Goal: Participate in discussion: Engage in conversation with other users on a specific topic

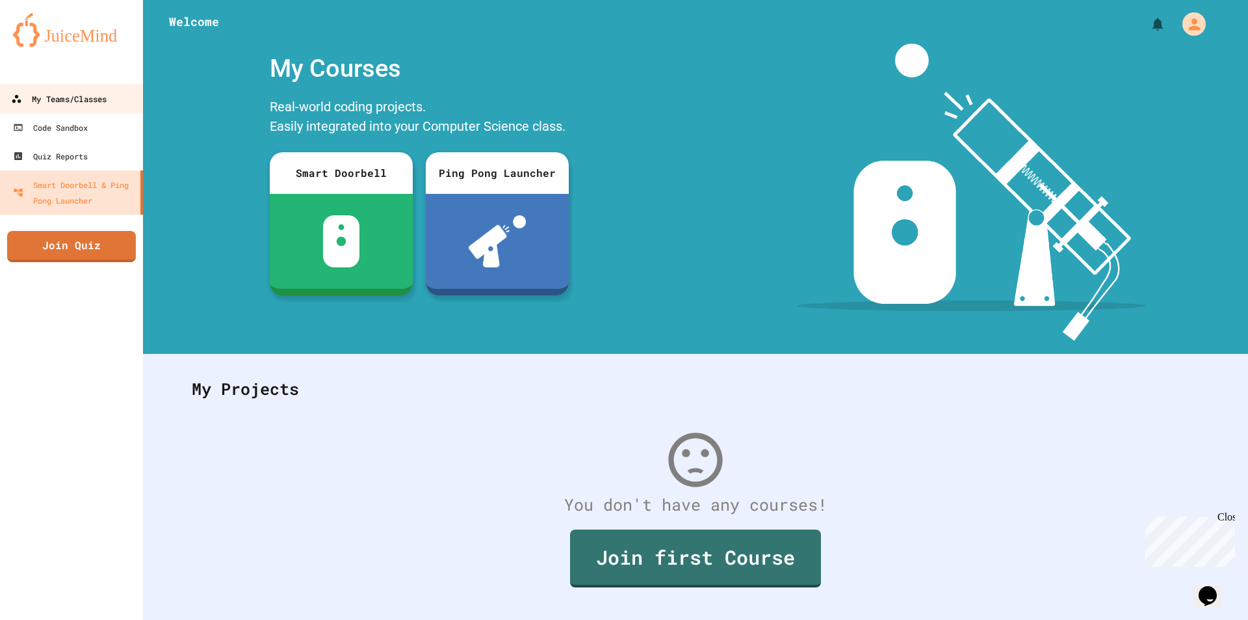
click at [72, 93] on div "My Teams/Classes" at bounding box center [59, 99] width 96 height 16
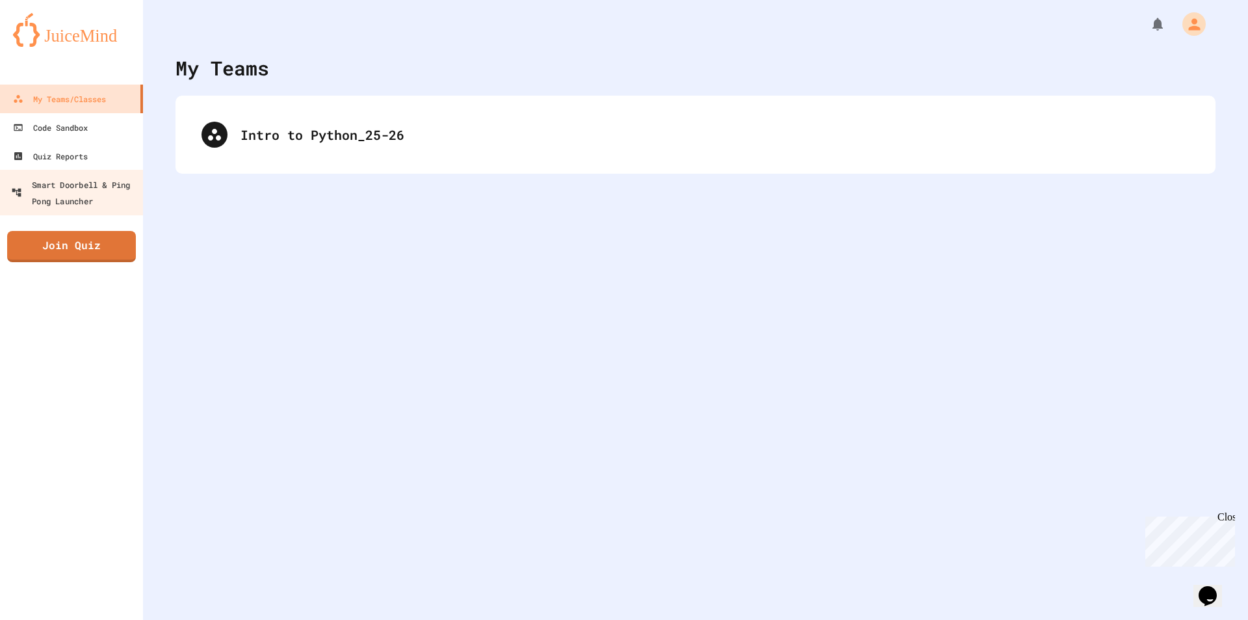
click at [94, 240] on link "Join Quiz" at bounding box center [71, 246] width 129 height 31
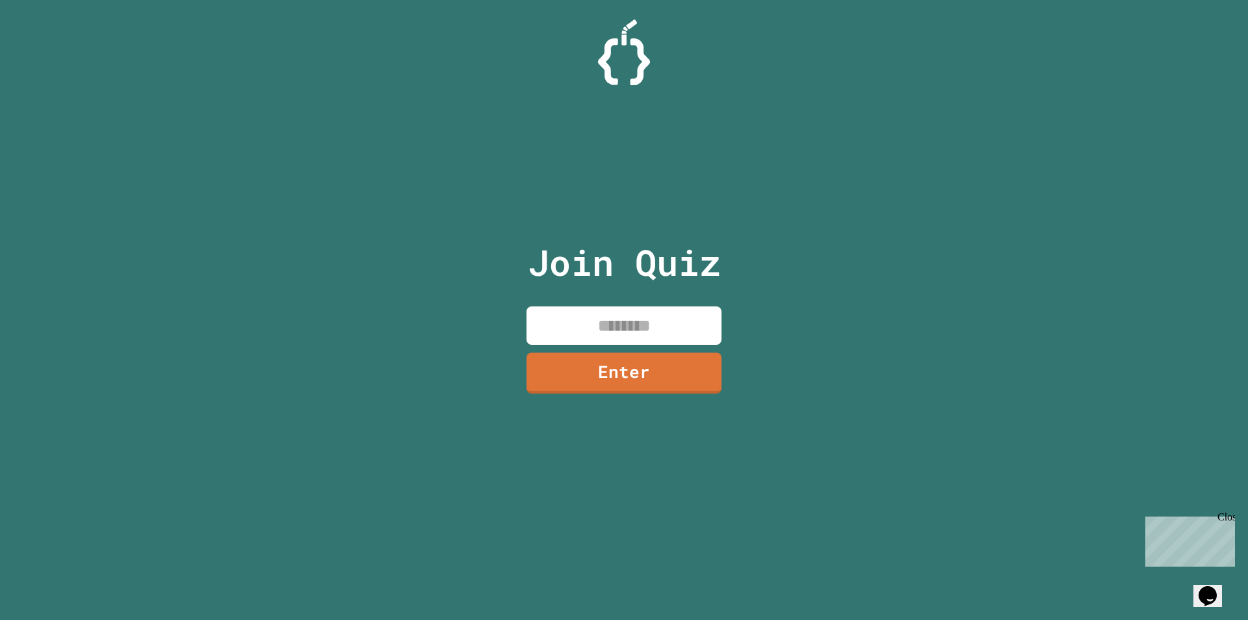
click at [604, 333] on input at bounding box center [624, 325] width 195 height 38
type input "********"
click at [647, 366] on link "Enter" at bounding box center [624, 371] width 195 height 43
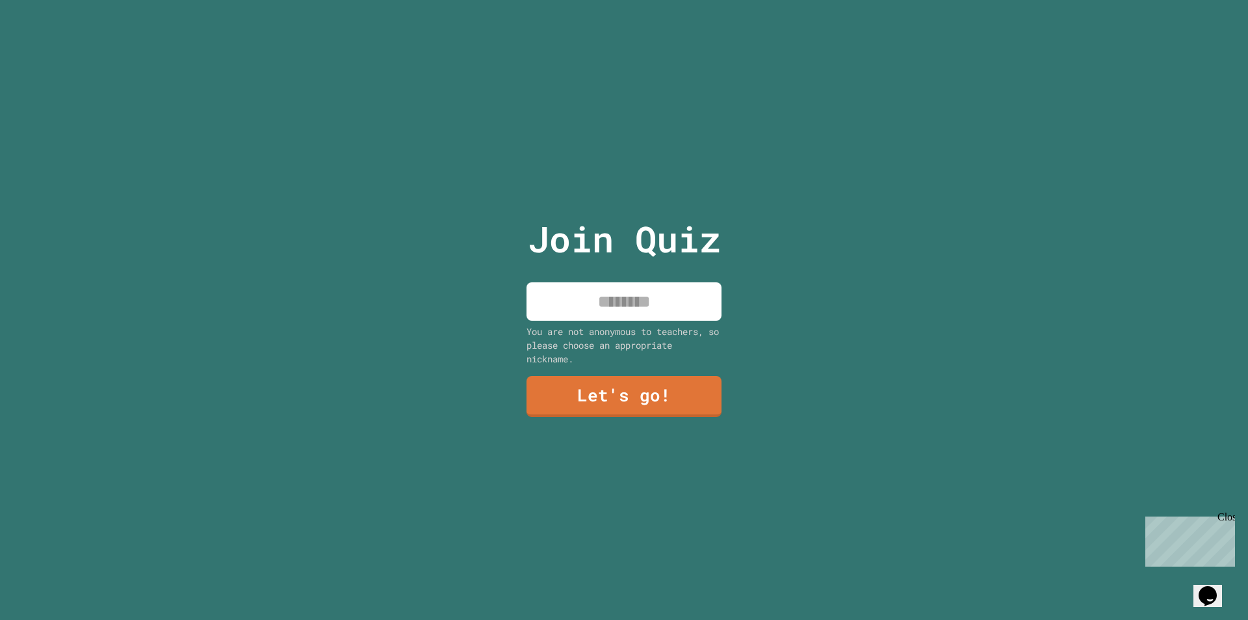
click at [621, 299] on input at bounding box center [624, 301] width 195 height 38
click at [621, 299] on input "**********" at bounding box center [624, 301] width 195 height 38
click at [702, 299] on input "**********" at bounding box center [624, 301] width 195 height 38
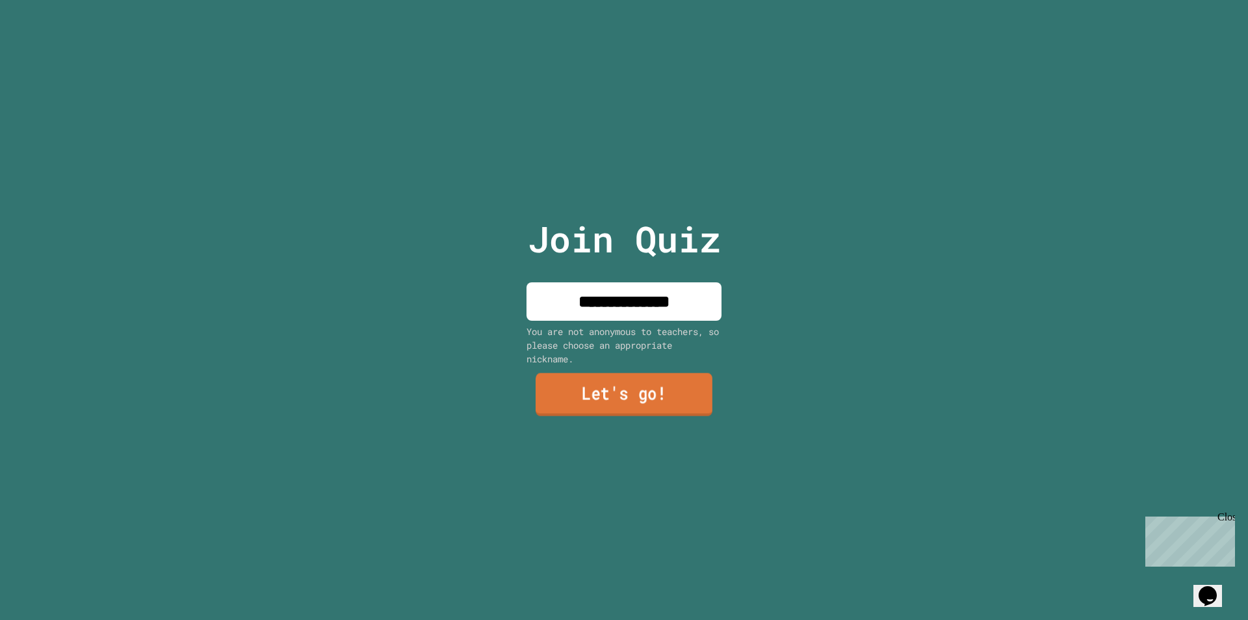
type input "**********"
click at [668, 379] on link "Let's go!" at bounding box center [624, 394] width 177 height 43
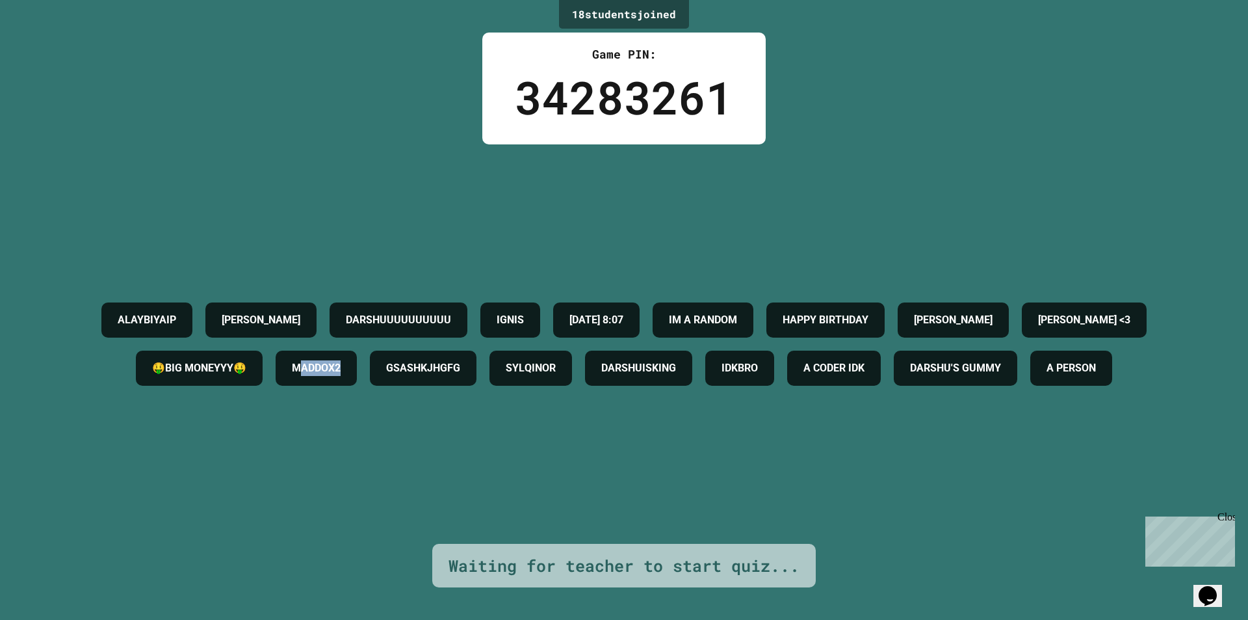
drag, startPoint x: 768, startPoint y: 353, endPoint x: 764, endPoint y: 347, distance: 7.0
click at [357, 350] on div "MADDOX2" at bounding box center [316, 367] width 81 height 35
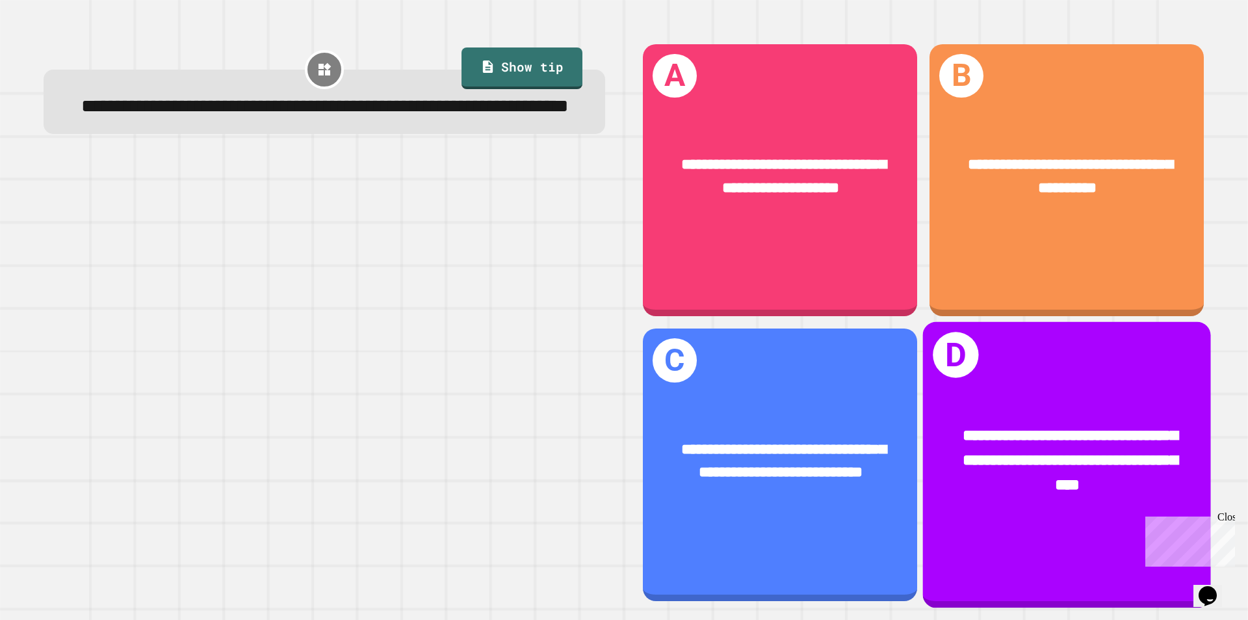
click at [1021, 428] on span "**********" at bounding box center [1070, 460] width 215 height 64
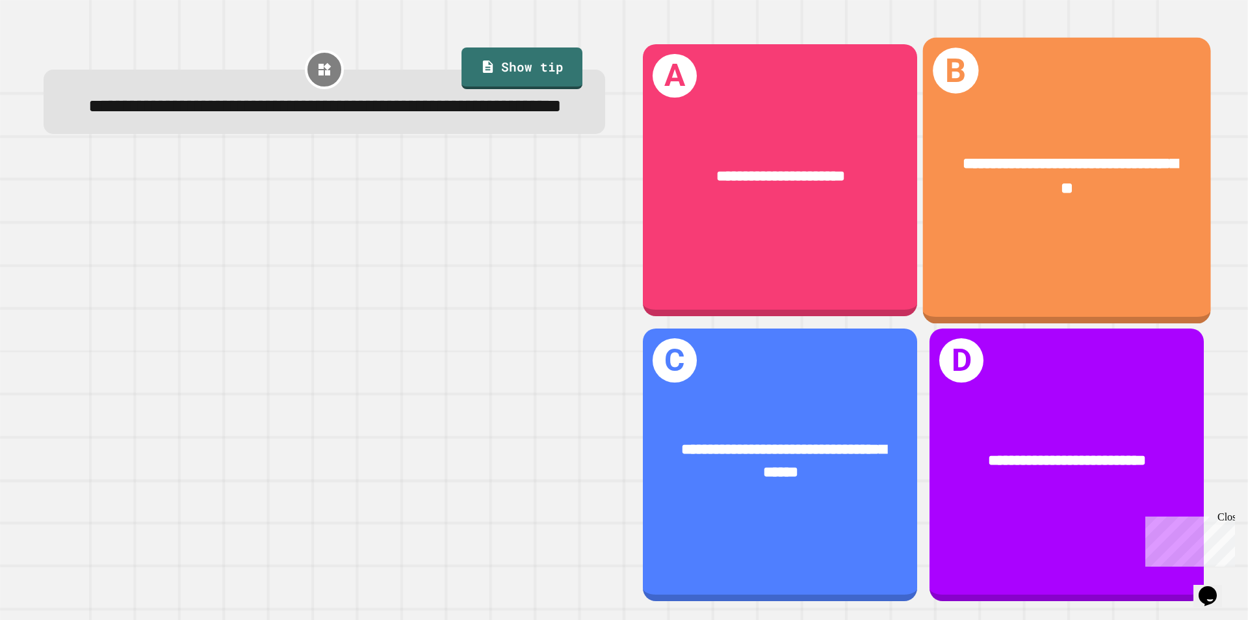
click at [927, 265] on div "**********" at bounding box center [1067, 179] width 288 height 285
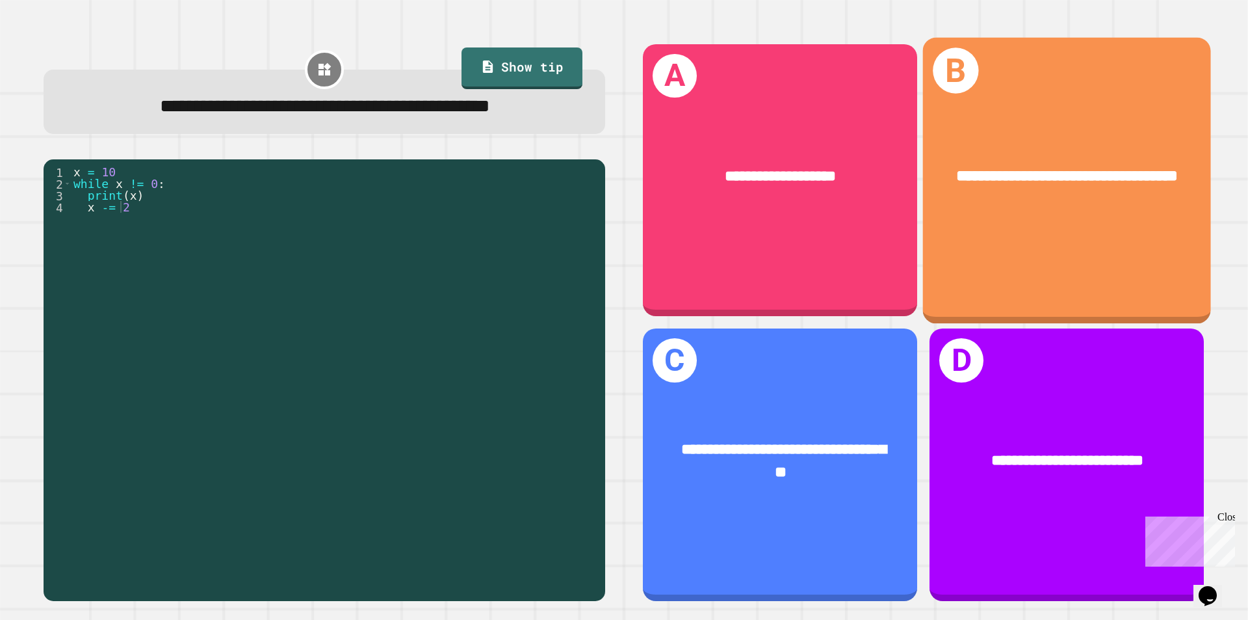
click at [1024, 235] on div "**********" at bounding box center [1067, 179] width 288 height 285
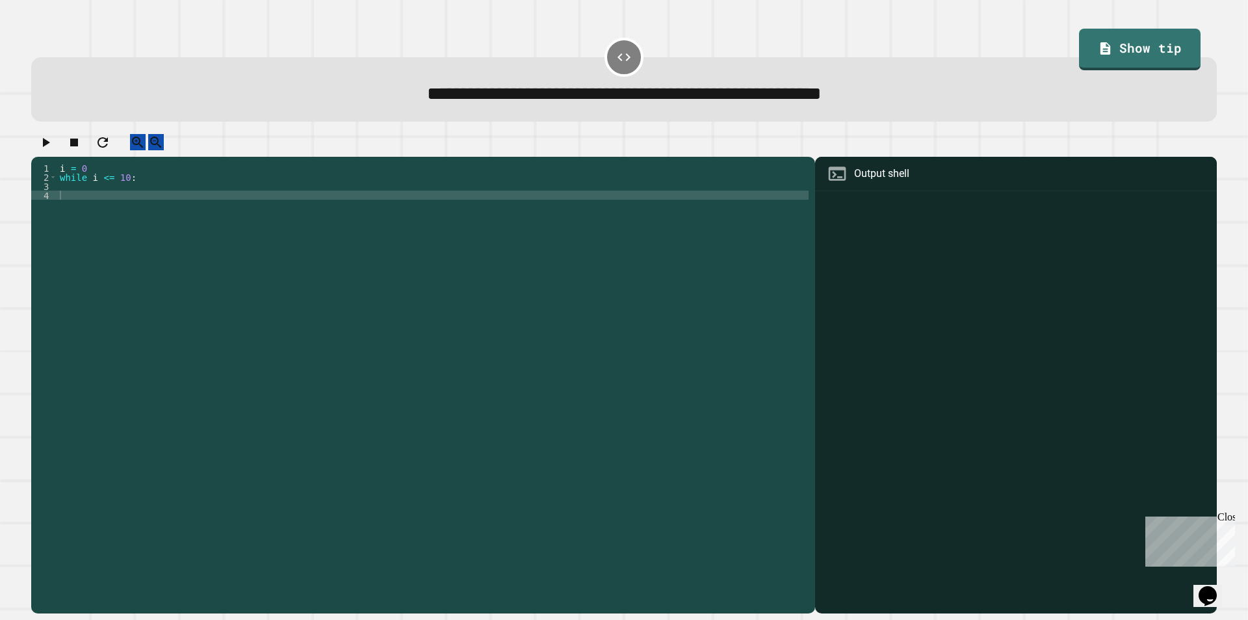
click at [382, 179] on div "i = 0 while i <= 10 :" at bounding box center [433, 372] width 752 height 419
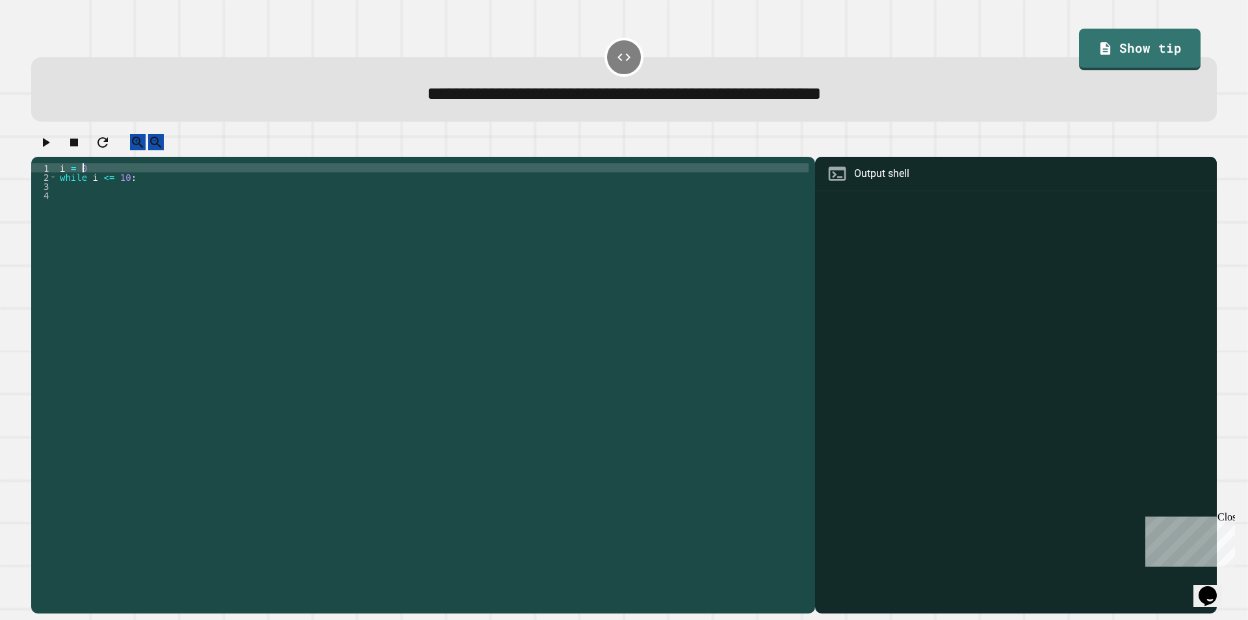
click at [363, 195] on div "i = 0 while i <= 10 :" at bounding box center [433, 372] width 752 height 419
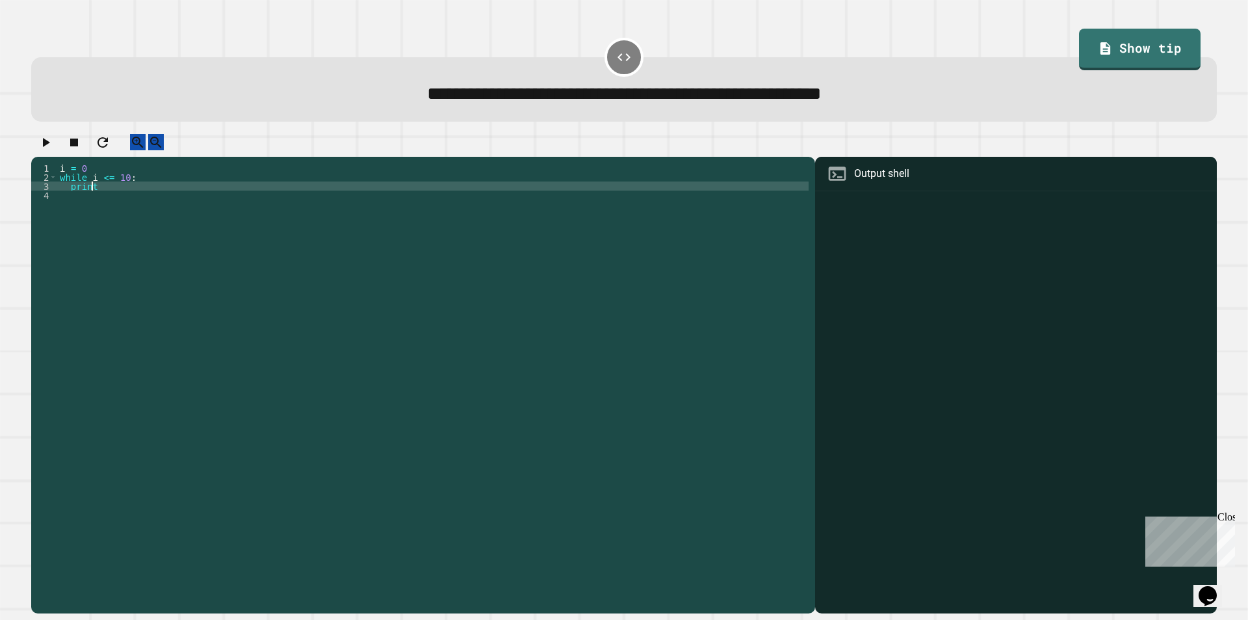
scroll to position [0, 2]
type textarea "********"
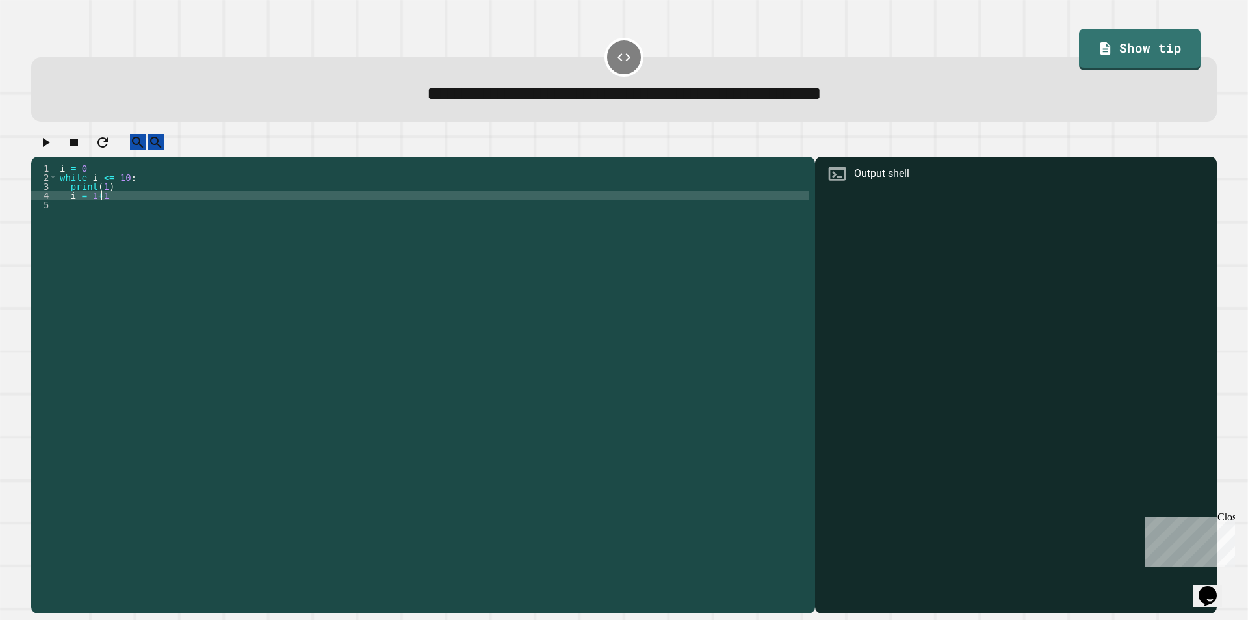
click at [41, 146] on button "button" at bounding box center [46, 142] width 16 height 16
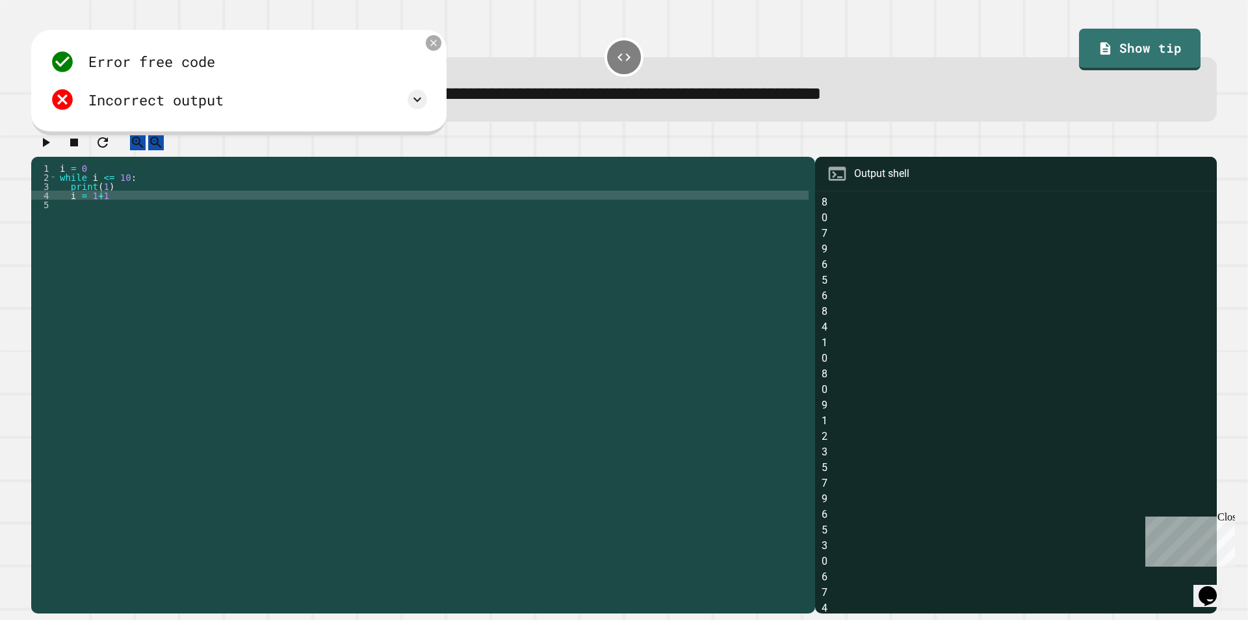
click at [428, 45] on icon at bounding box center [433, 43] width 11 height 11
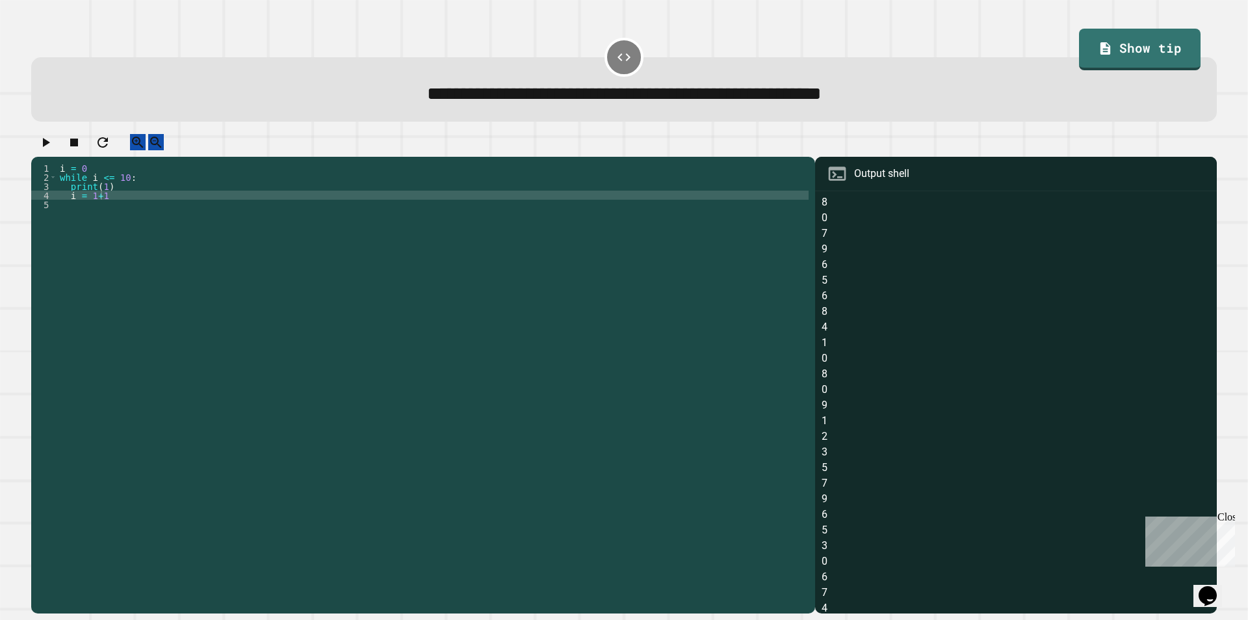
click at [91, 207] on div "i = 0 while i <= 10 : print ( 1 ) i = 1 + 1" at bounding box center [433, 372] width 752 height 419
click at [47, 146] on icon "button" at bounding box center [46, 143] width 16 height 16
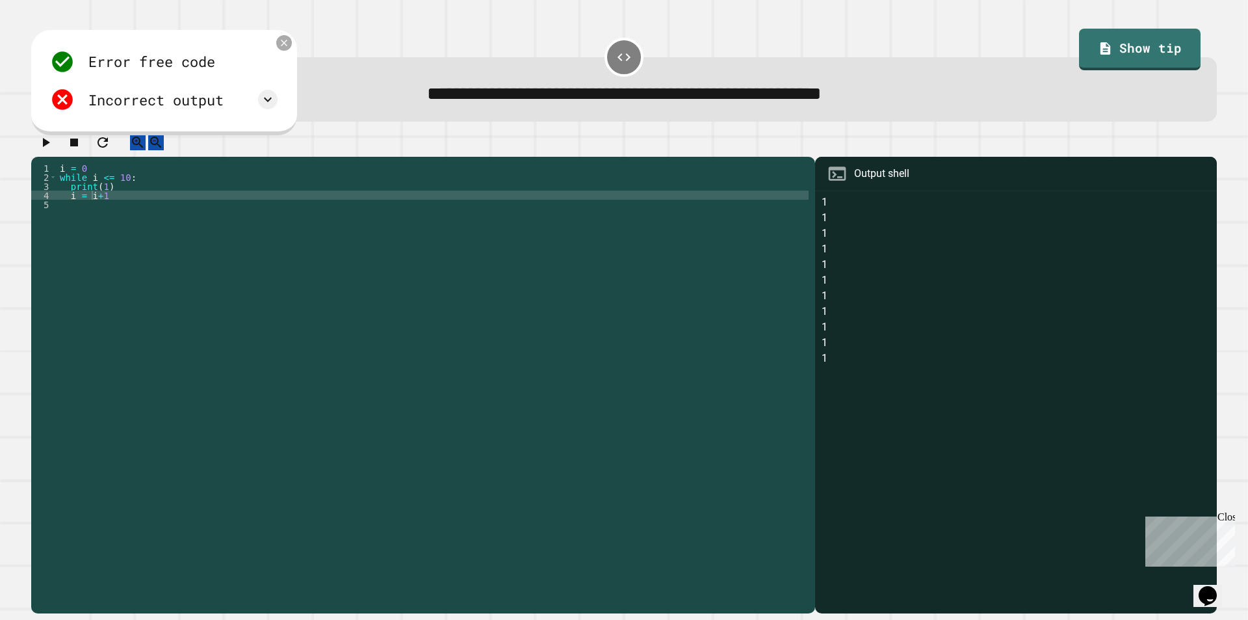
click at [282, 45] on icon at bounding box center [284, 43] width 11 height 11
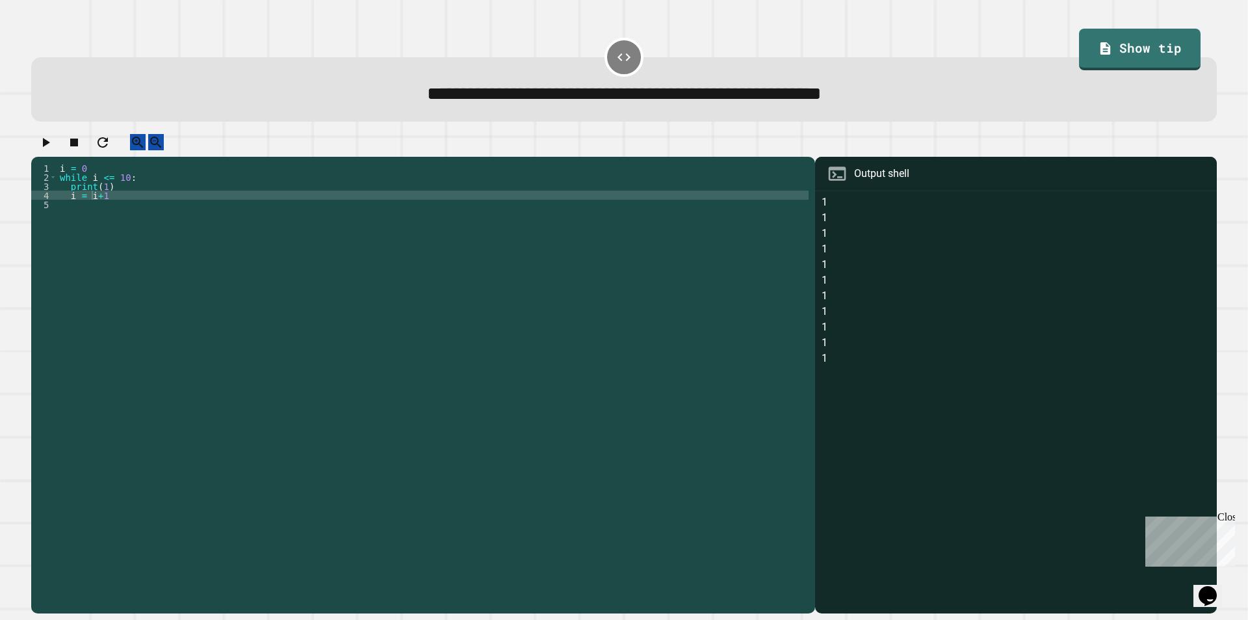
click at [106, 211] on div "i = 0 while i <= 10 : print ( 1 ) i = i + 1" at bounding box center [433, 372] width 752 height 419
click at [102, 203] on div "i = 0 while i <= 10 : print ( 1 ) i = i + 1" at bounding box center [433, 372] width 752 height 419
click at [53, 150] on icon "button" at bounding box center [46, 143] width 16 height 16
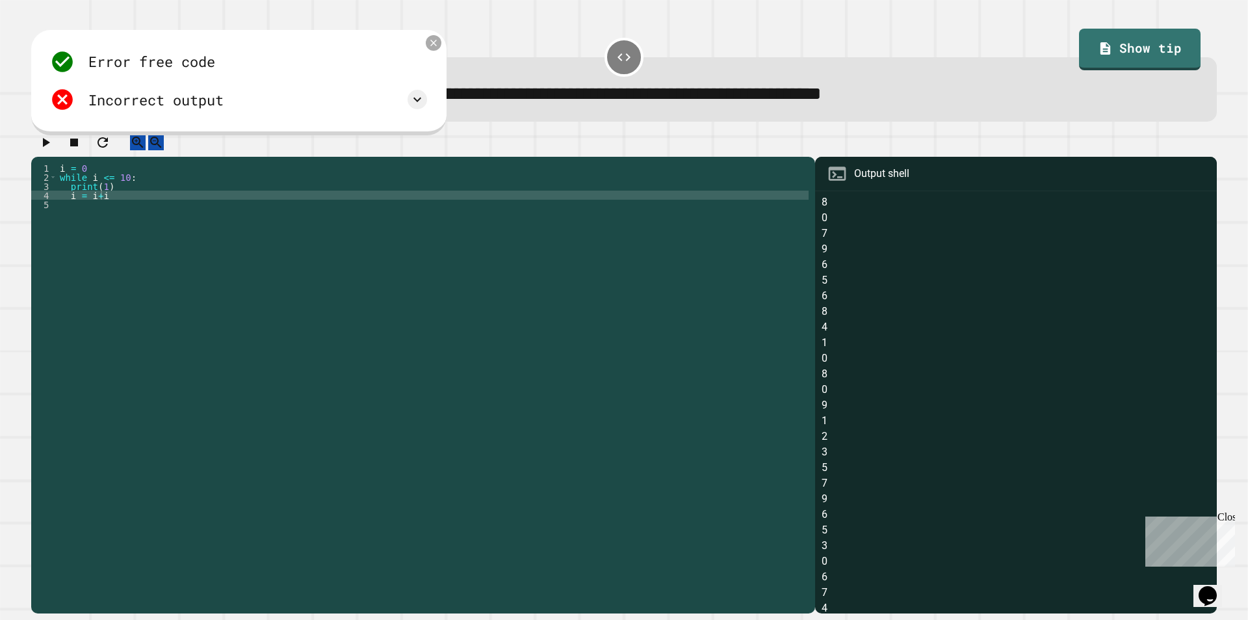
click at [434, 44] on icon at bounding box center [433, 43] width 11 height 11
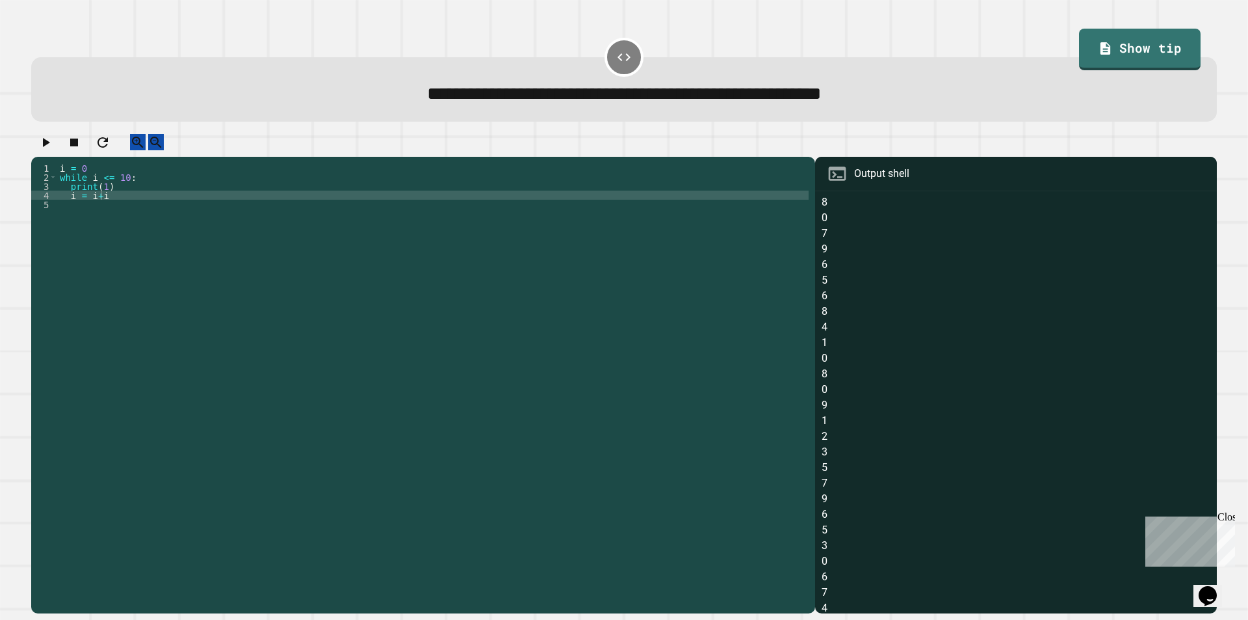
click at [161, 203] on div "i = 0 while i <= 10 : print ( 1 ) i = i + i" at bounding box center [433, 372] width 752 height 419
click at [106, 198] on div "i = 0 while i <= 10 : print ( 1 ) i = i + 1" at bounding box center [433, 372] width 752 height 419
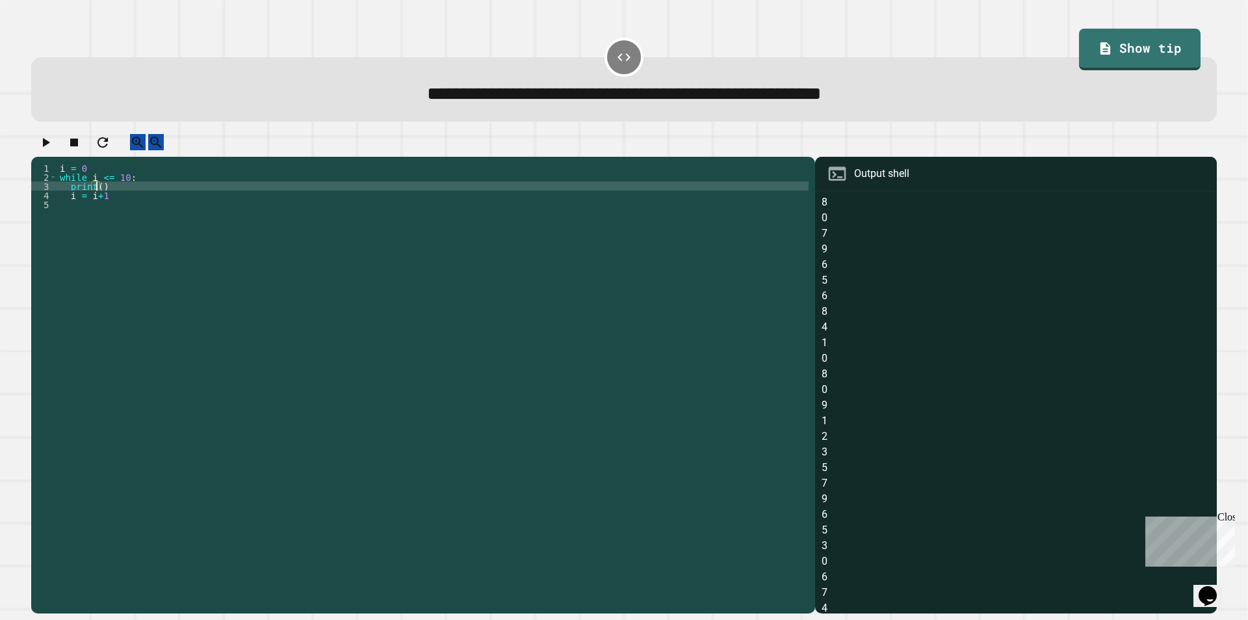
scroll to position [0, 3]
click at [50, 147] on icon "button" at bounding box center [46, 142] width 7 height 9
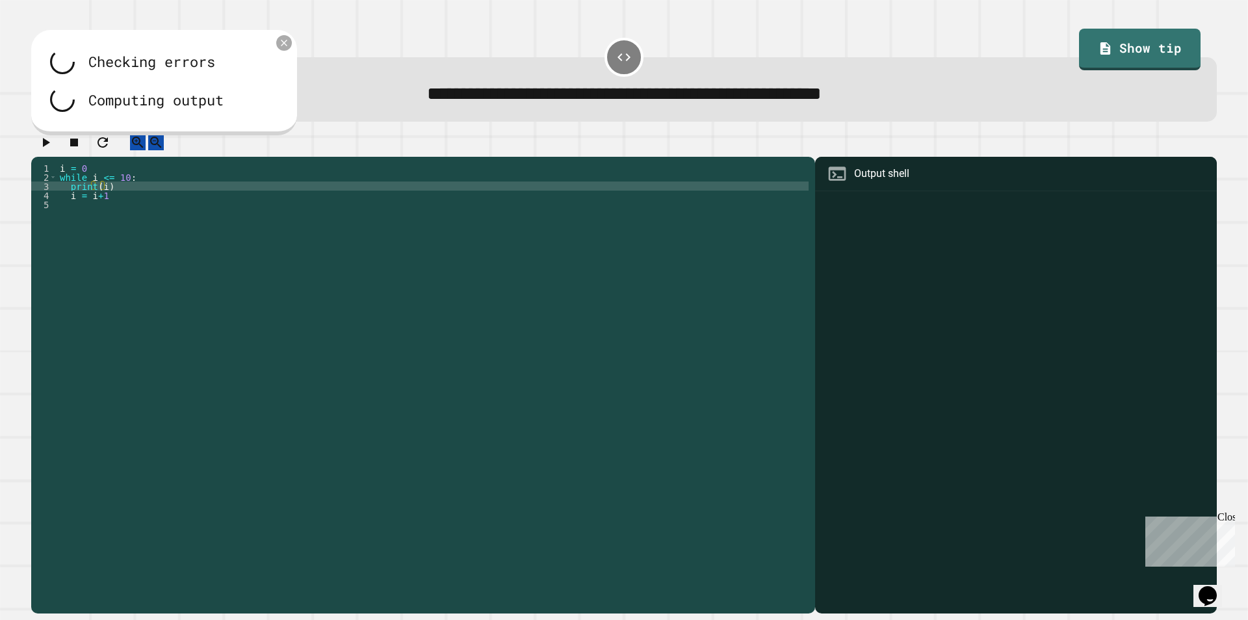
click at [282, 44] on icon at bounding box center [284, 43] width 11 height 11
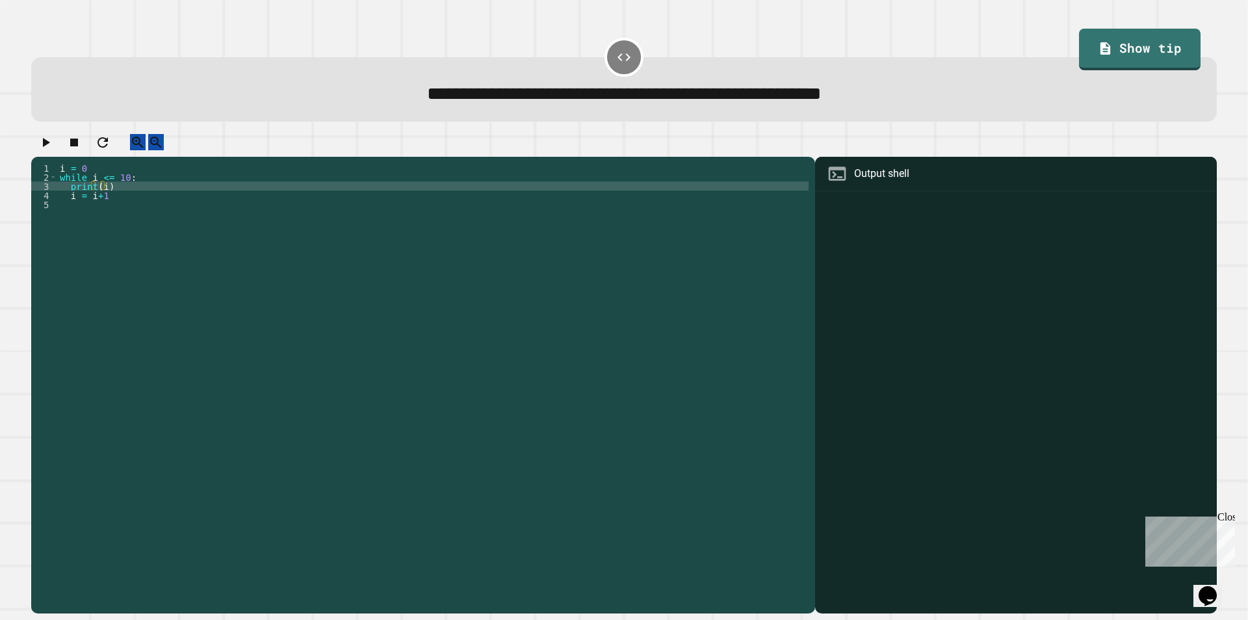
click at [124, 215] on div "i = 0 while i <= 10 : print ( i ) i = i + 1" at bounding box center [433, 372] width 752 height 419
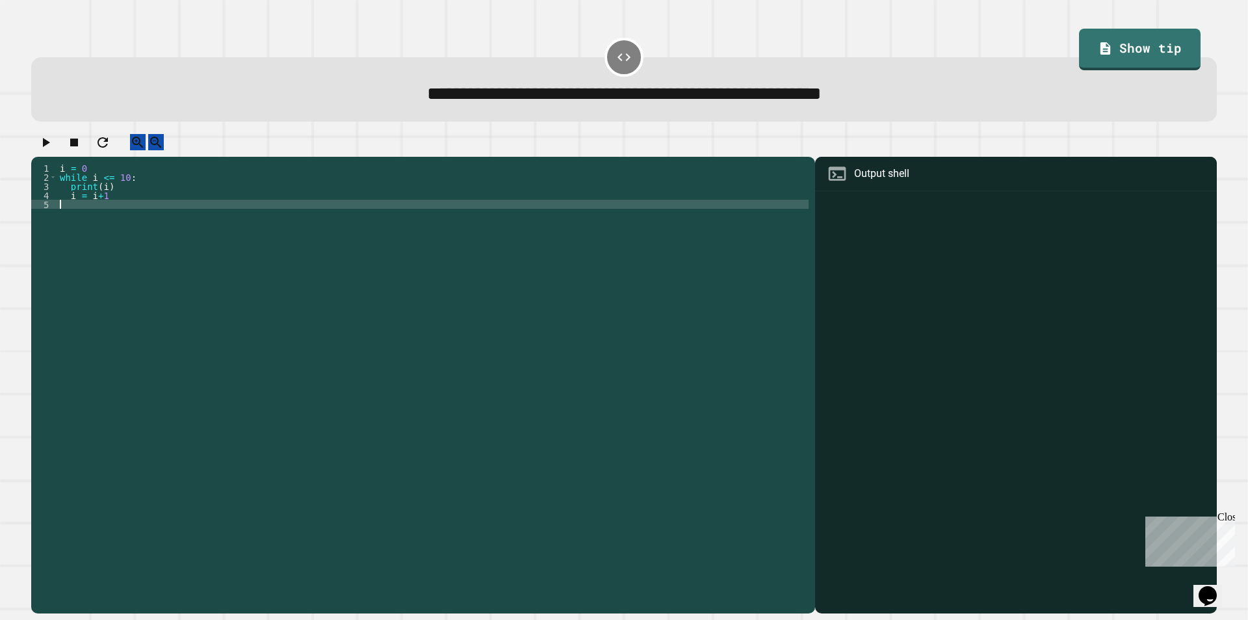
click at [124, 207] on div "i = 0 while i <= 10 : print ( i ) i = i + 1" at bounding box center [433, 372] width 752 height 419
type textarea "*******"
click at [82, 150] on icon "button" at bounding box center [74, 143] width 16 height 16
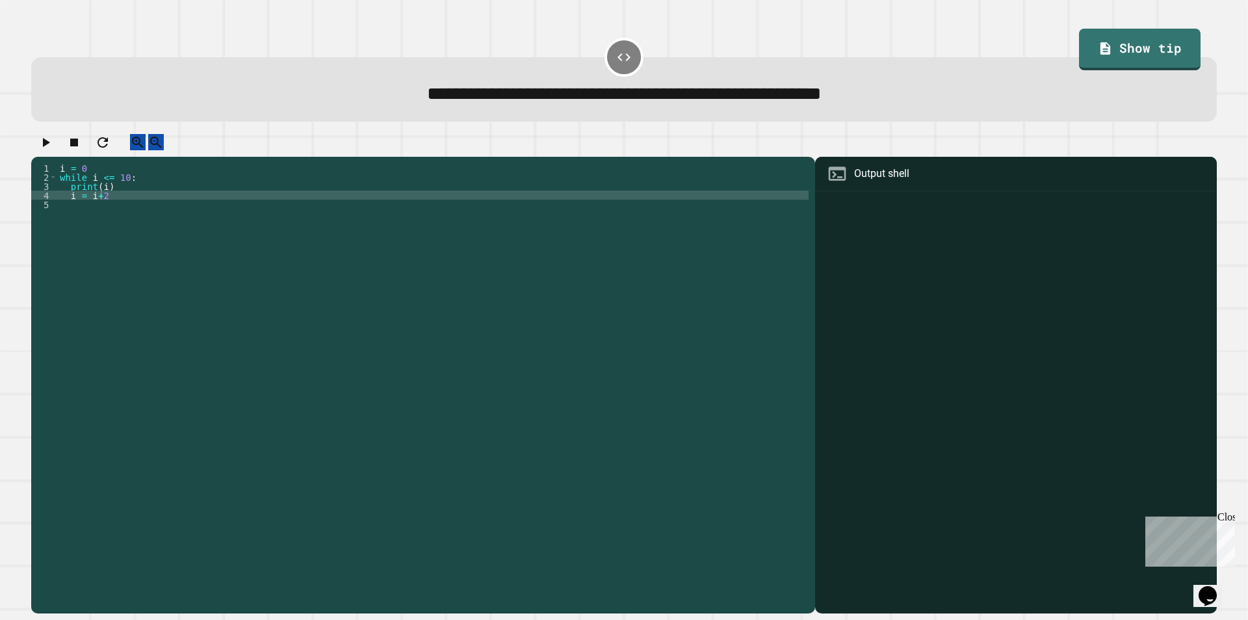
click at [111, 150] on button "button" at bounding box center [103, 142] width 16 height 16
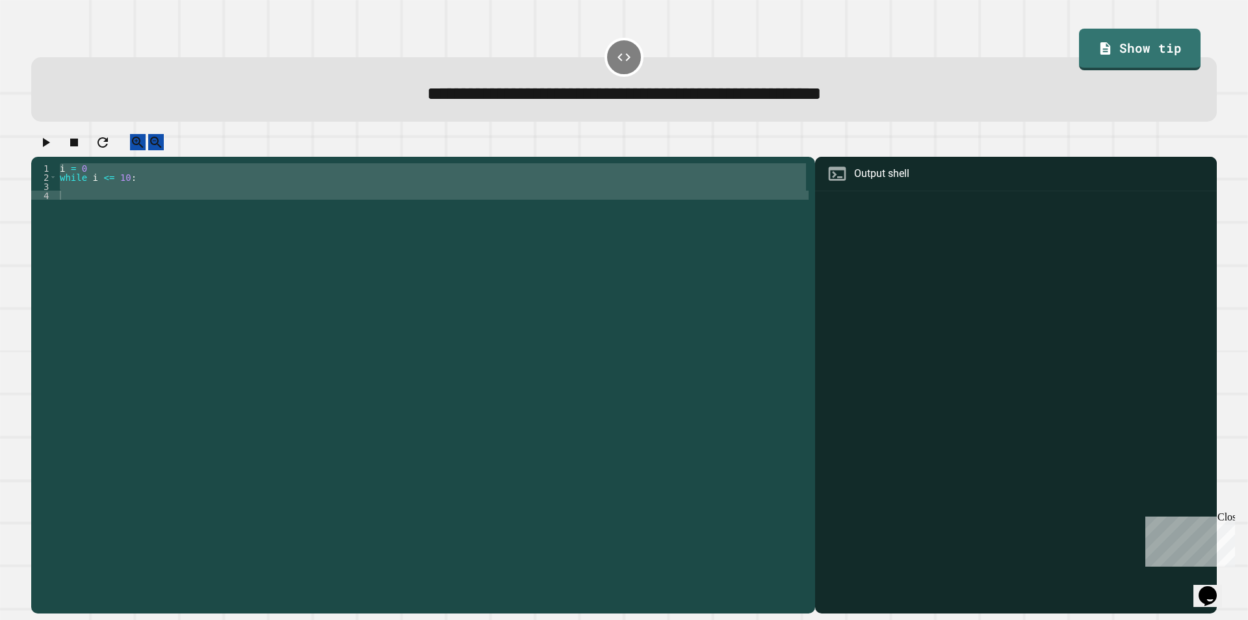
type textarea "*******"
click at [111, 204] on div "i = 0 while i <= 10 : print ( i ) i = i + 2" at bounding box center [433, 363] width 752 height 401
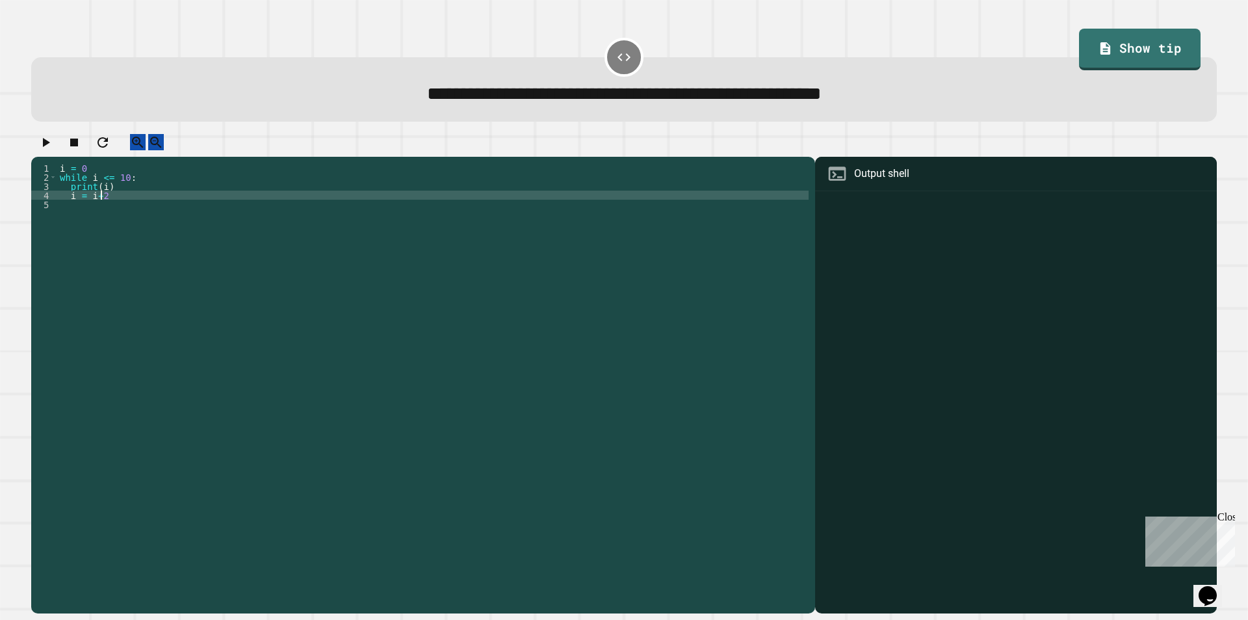
click at [82, 150] on icon "button" at bounding box center [74, 143] width 16 height 16
click at [78, 146] on icon "button" at bounding box center [74, 142] width 8 height 8
click at [42, 140] on div at bounding box center [624, 145] width 1186 height 23
click at [42, 141] on div at bounding box center [624, 145] width 1186 height 23
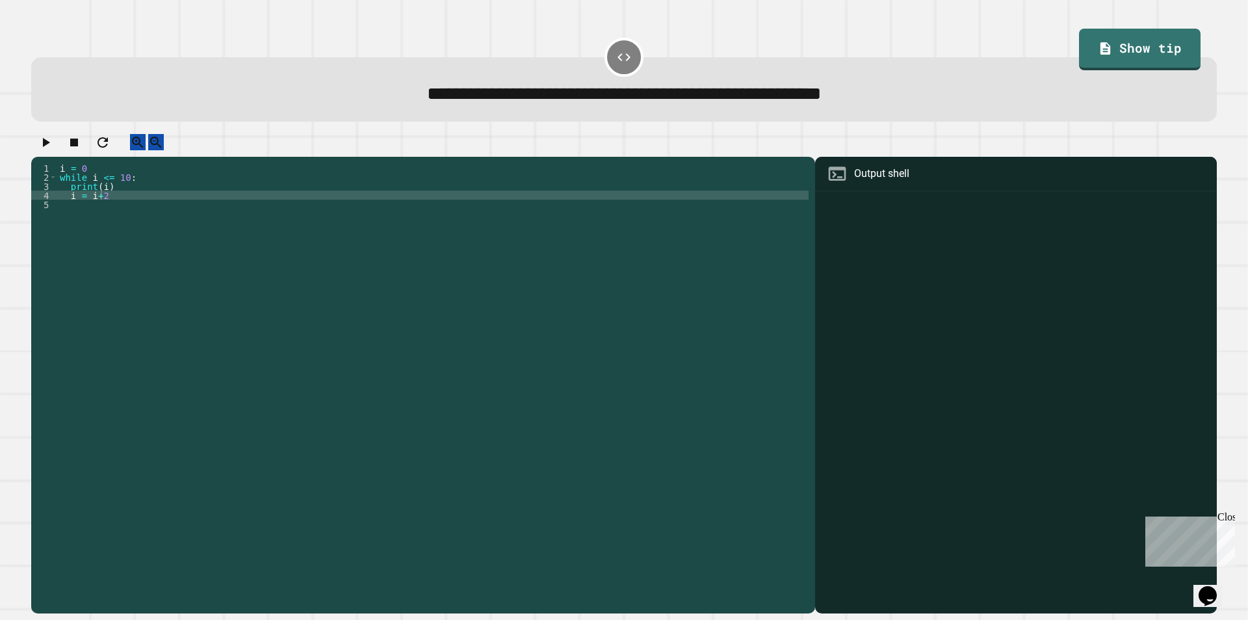
click at [42, 141] on div at bounding box center [624, 145] width 1186 height 23
click at [82, 150] on icon "button" at bounding box center [74, 143] width 16 height 16
click at [82, 150] on button "button" at bounding box center [74, 142] width 16 height 16
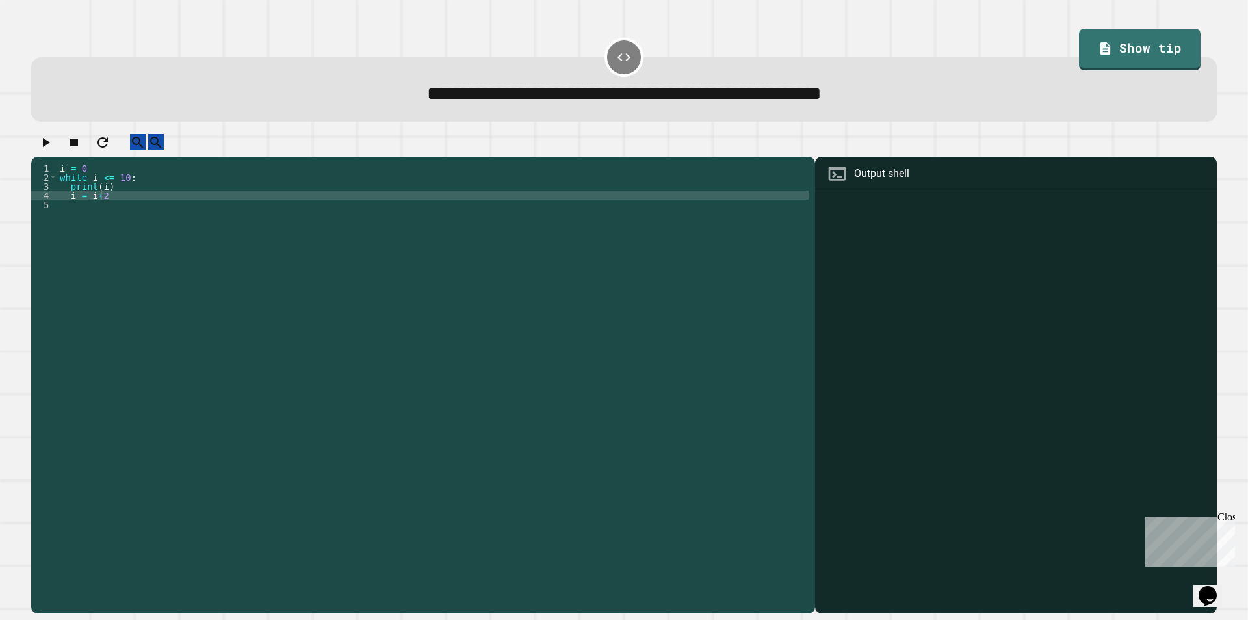
click at [82, 150] on button "button" at bounding box center [74, 142] width 16 height 16
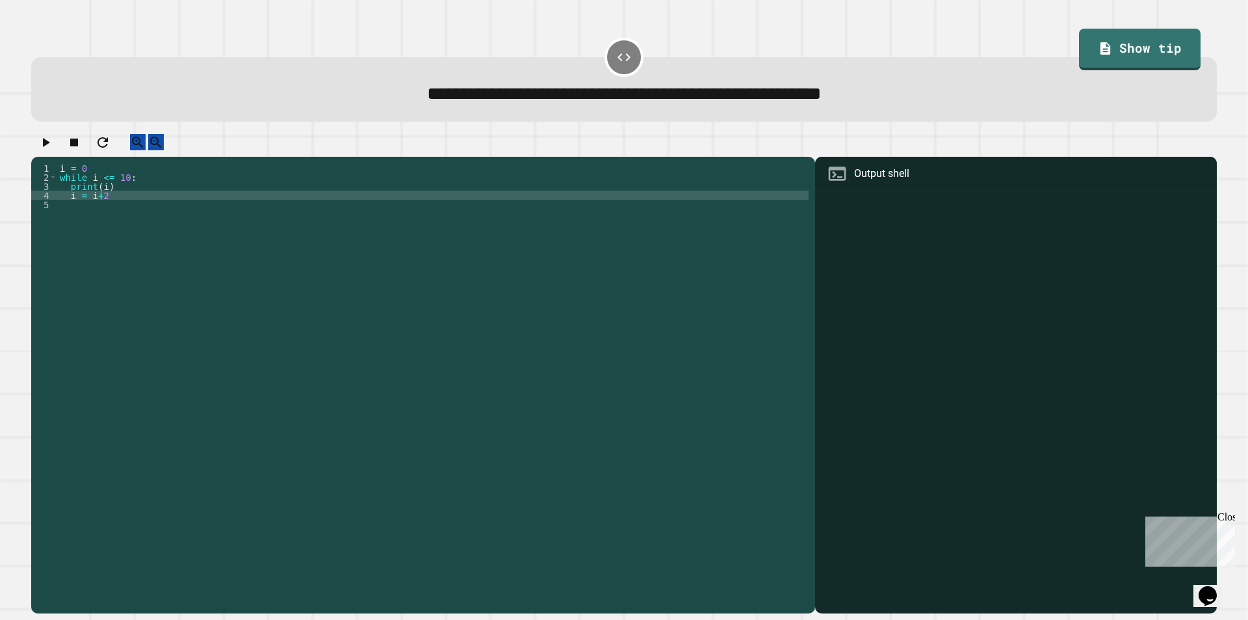
click at [82, 150] on button "button" at bounding box center [74, 142] width 16 height 16
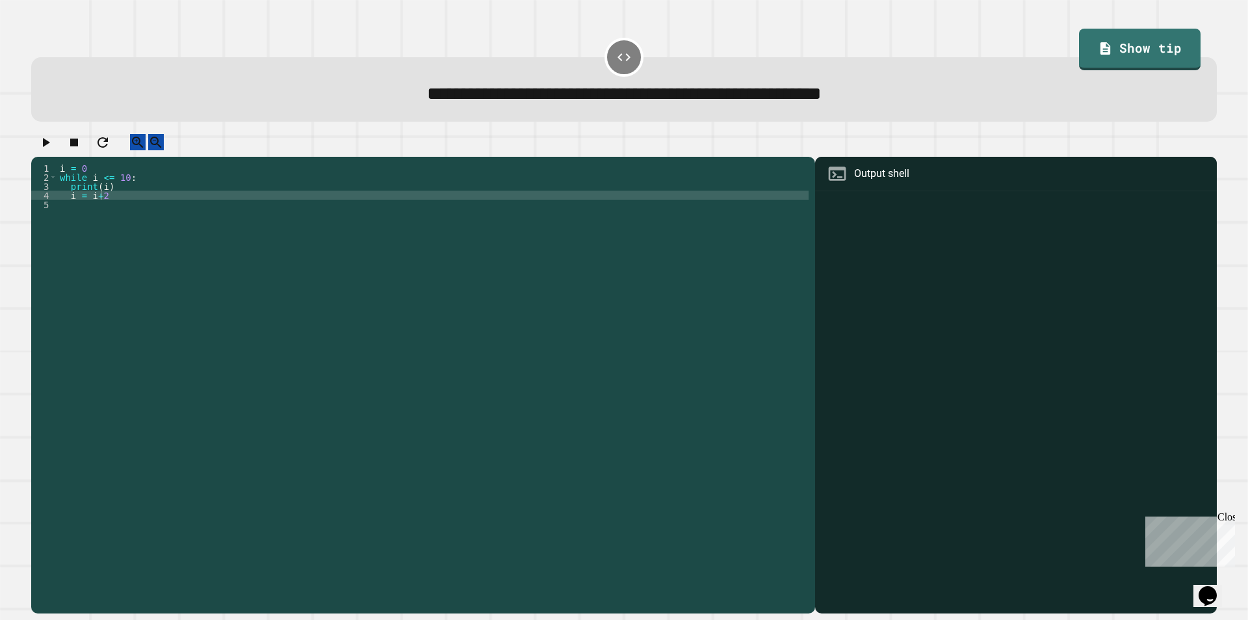
click at [82, 150] on button "button" at bounding box center [74, 142] width 16 height 16
click at [78, 146] on icon "button" at bounding box center [74, 142] width 8 height 8
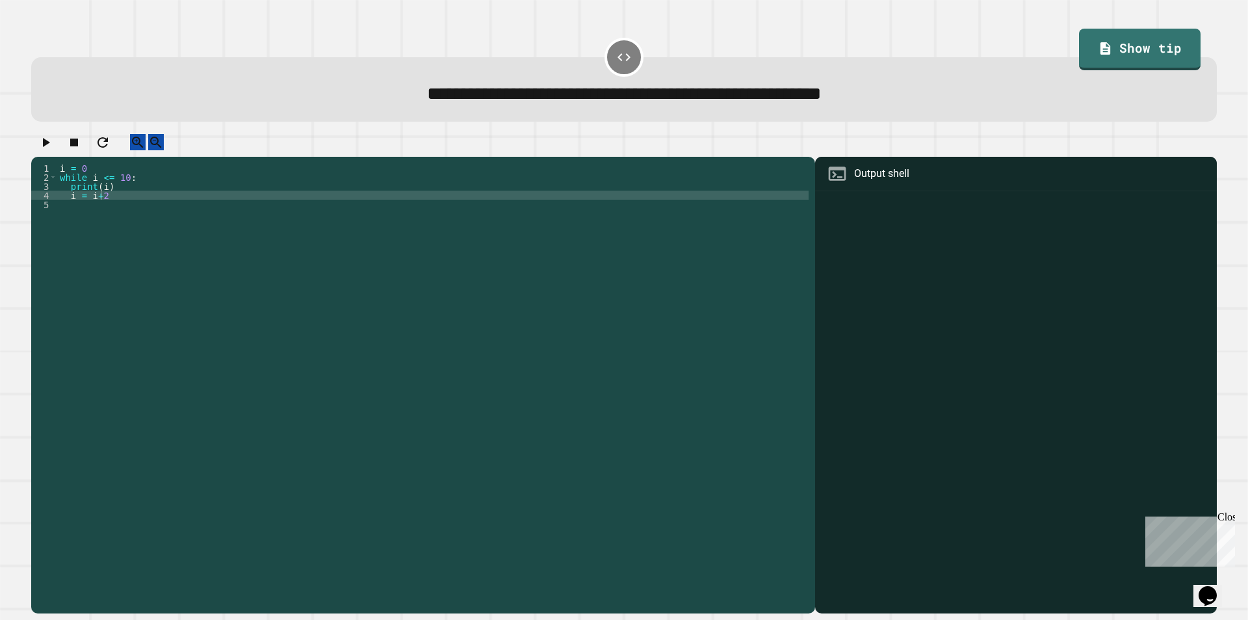
click at [82, 150] on icon "button" at bounding box center [74, 143] width 16 height 16
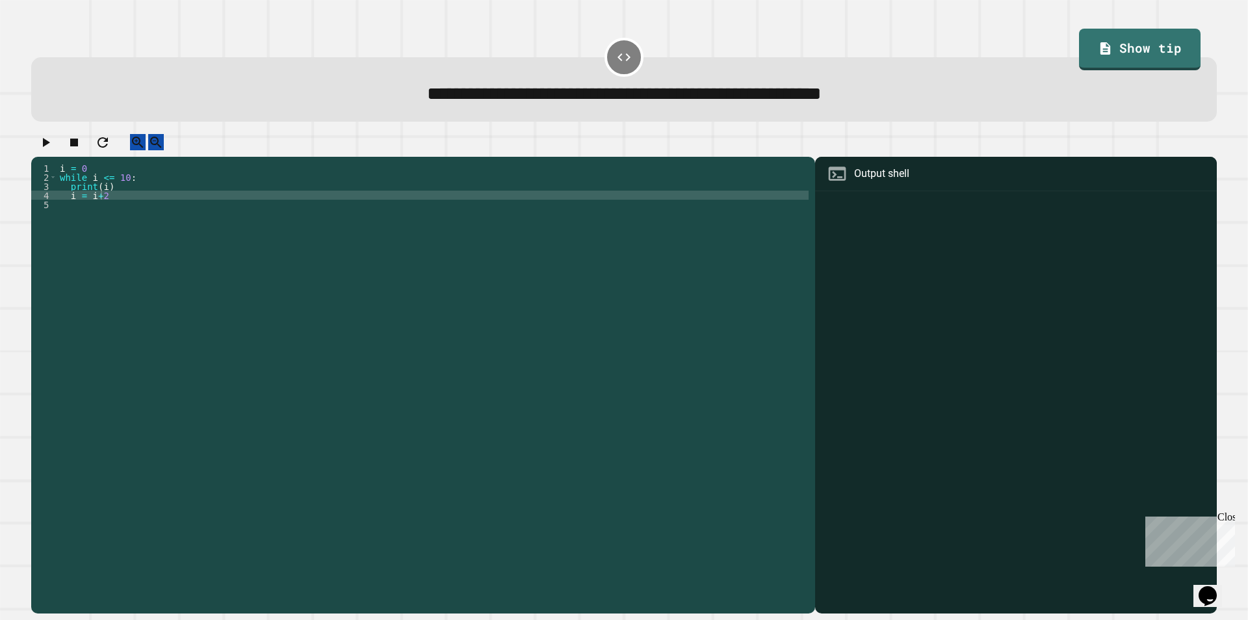
click at [47, 150] on div at bounding box center [624, 145] width 1186 height 23
click at [48, 150] on div at bounding box center [624, 145] width 1186 height 23
click at [82, 148] on button "button" at bounding box center [74, 142] width 16 height 16
click at [82, 148] on icon "button" at bounding box center [74, 143] width 16 height 16
click at [78, 146] on icon "button" at bounding box center [74, 142] width 8 height 8
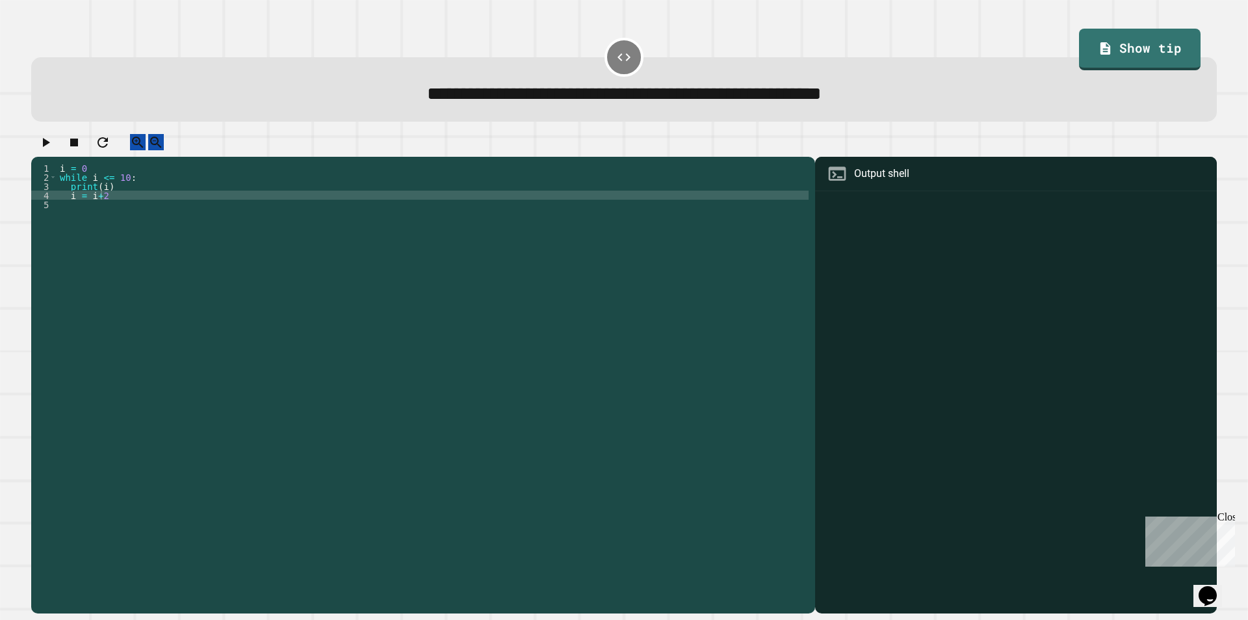
click at [78, 146] on icon "button" at bounding box center [74, 142] width 8 height 8
click at [34, 145] on div at bounding box center [624, 145] width 1186 height 23
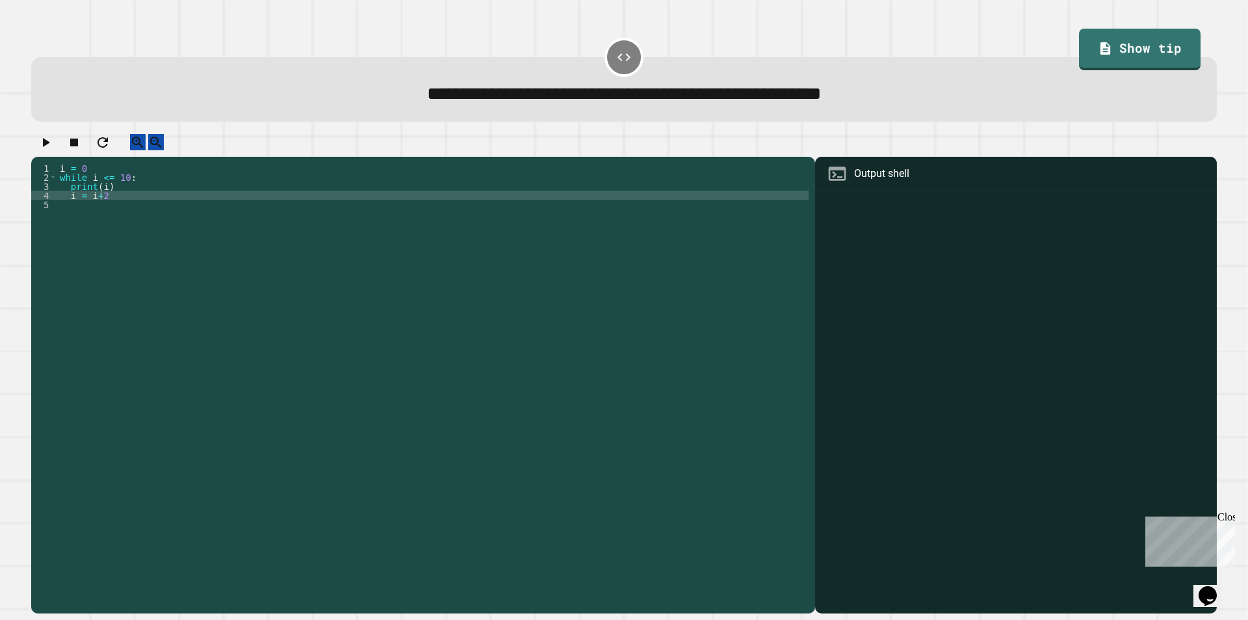
click at [54, 146] on div at bounding box center [624, 145] width 1186 height 23
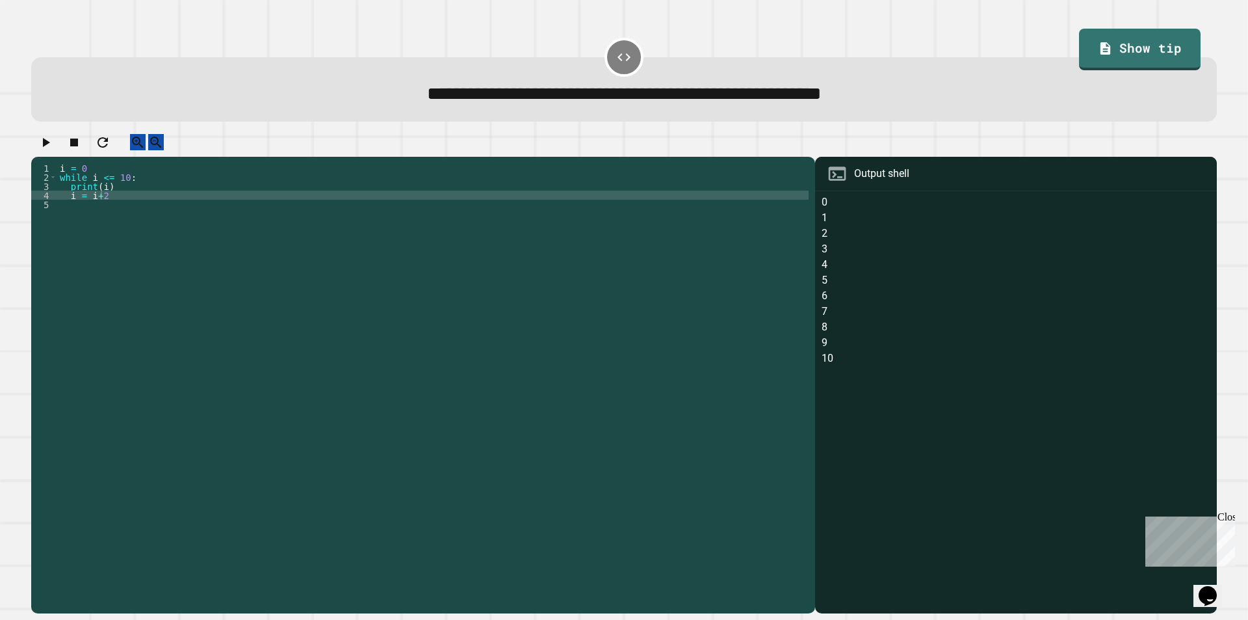
click at [53, 147] on icon "button" at bounding box center [46, 143] width 16 height 16
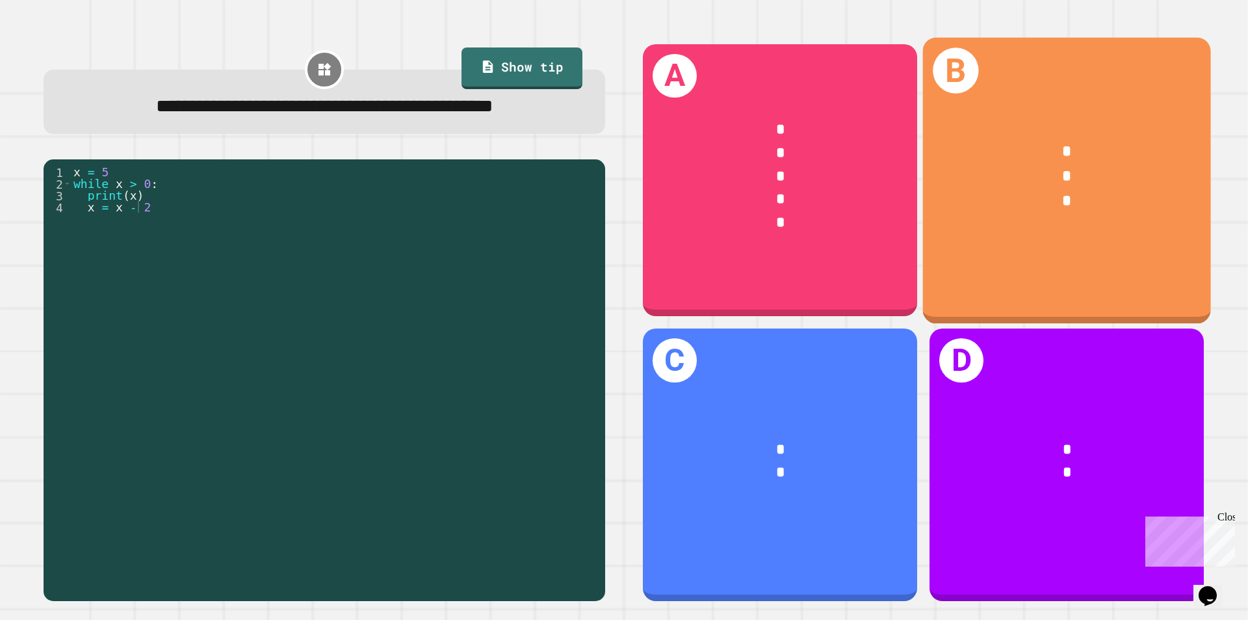
click at [997, 215] on div "* * *" at bounding box center [1067, 177] width 288 height 136
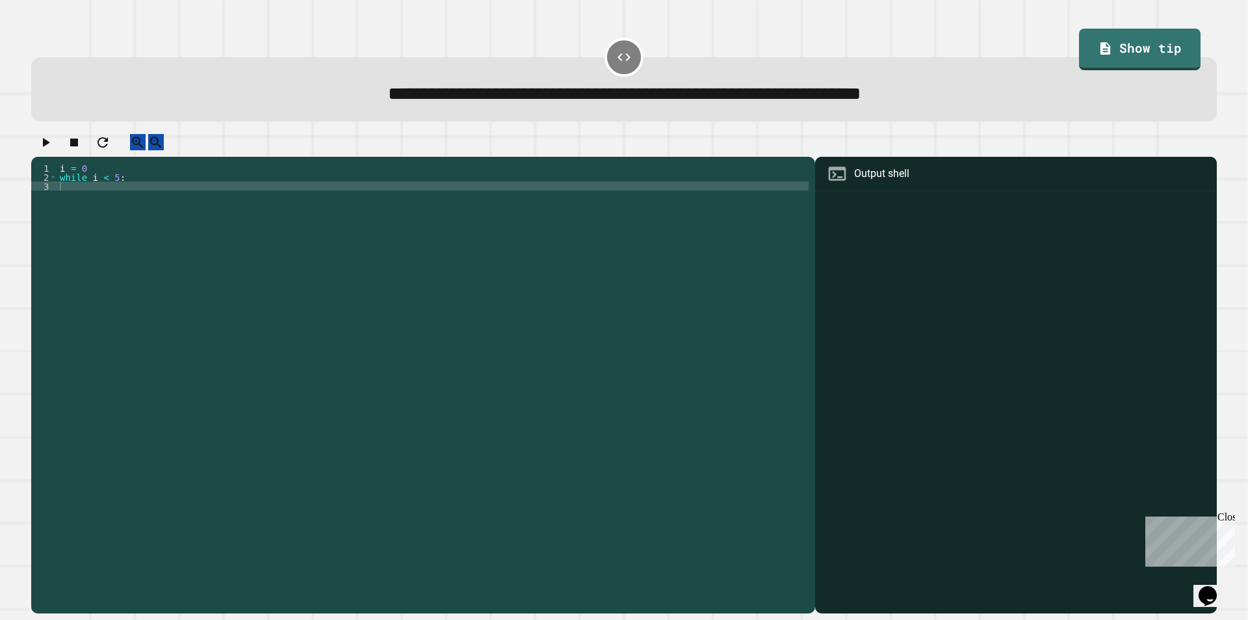
click at [122, 200] on div "i = 0 while i < 5 :" at bounding box center [433, 372] width 752 height 419
type textarea "**********"
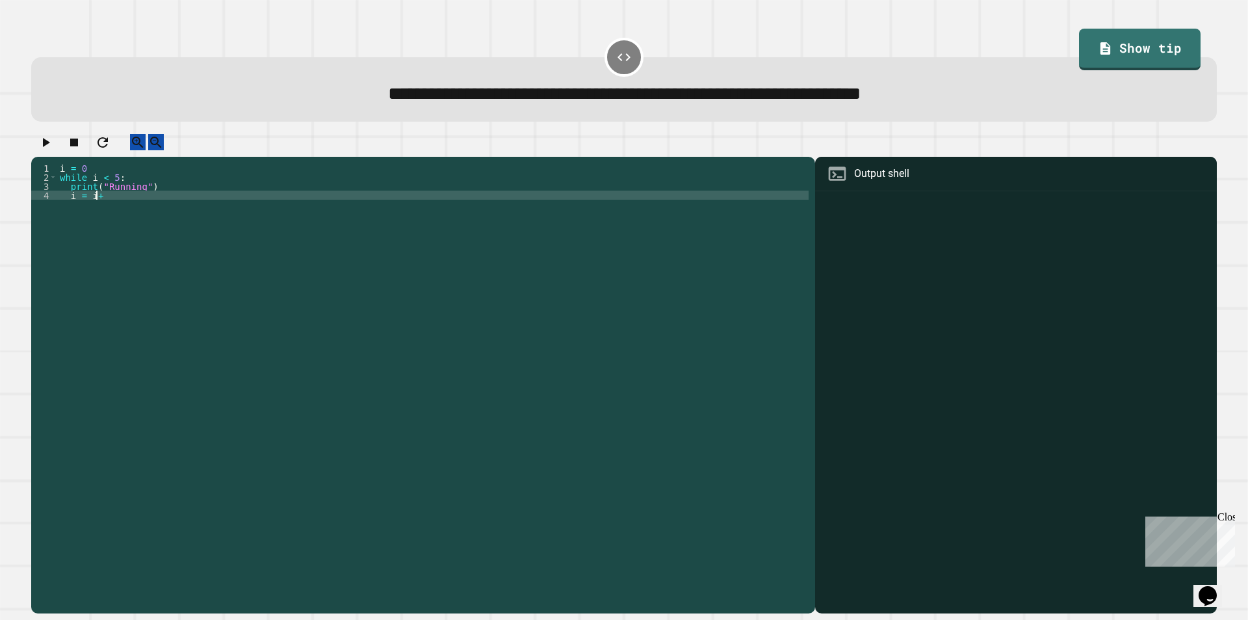
scroll to position [0, 2]
type textarea "*******"
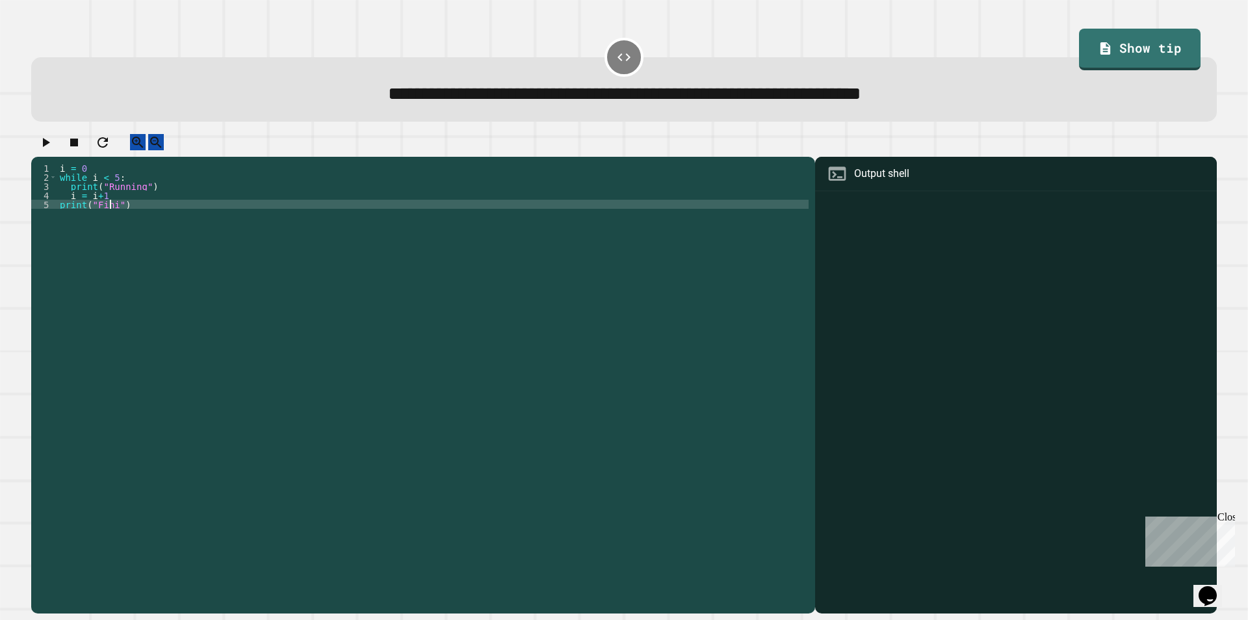
scroll to position [0, 3]
type textarea "**********"
click at [53, 147] on icon "button" at bounding box center [46, 143] width 16 height 16
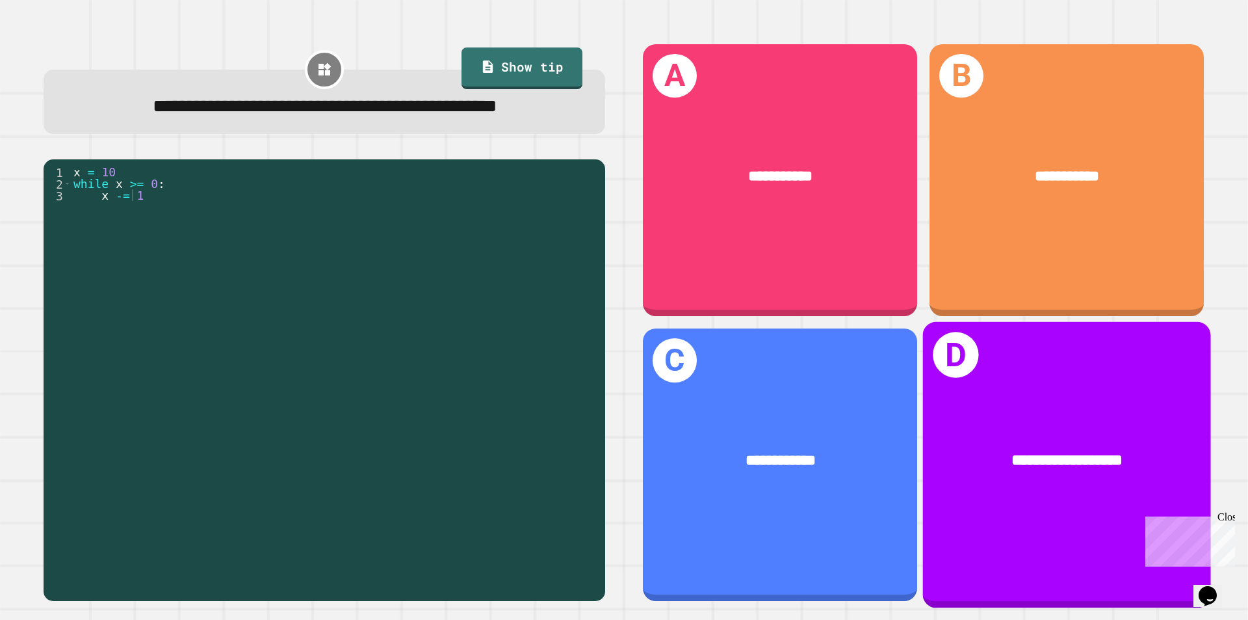
click at [983, 512] on div "**********" at bounding box center [1067, 464] width 288 height 285
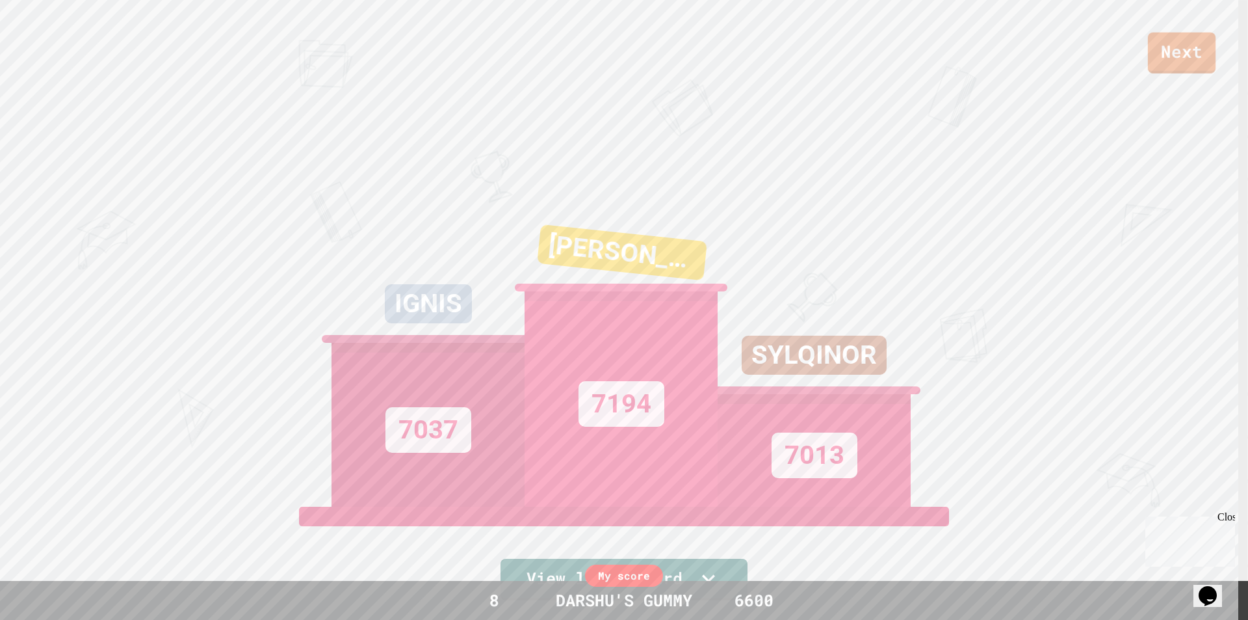
click at [1179, 60] on link "Next" at bounding box center [1182, 53] width 68 height 41
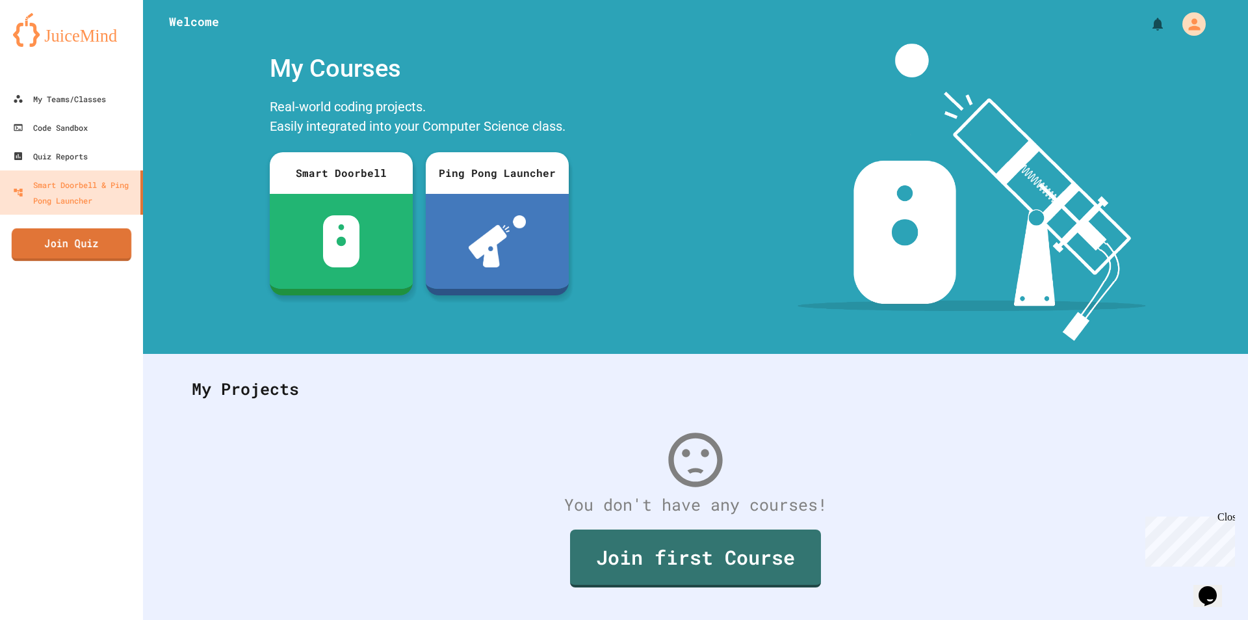
click at [96, 239] on link "Join Quiz" at bounding box center [72, 244] width 120 height 33
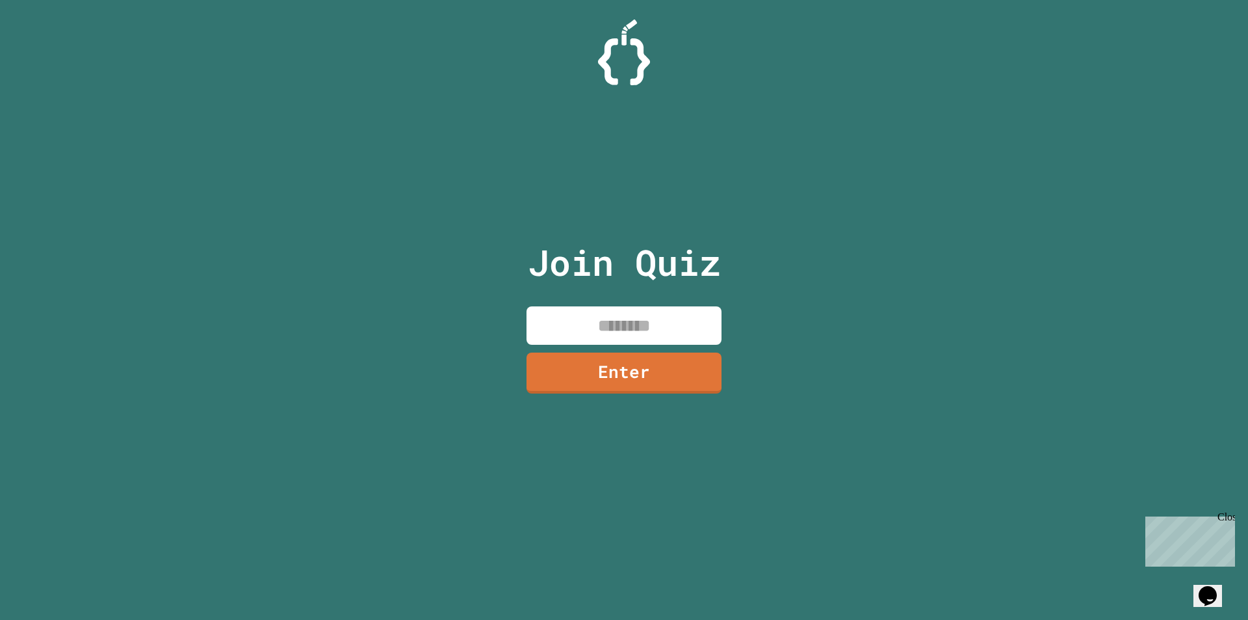
click at [653, 329] on input at bounding box center [624, 325] width 195 height 38
type input "********"
click at [666, 389] on link "Enter" at bounding box center [623, 370] width 179 height 43
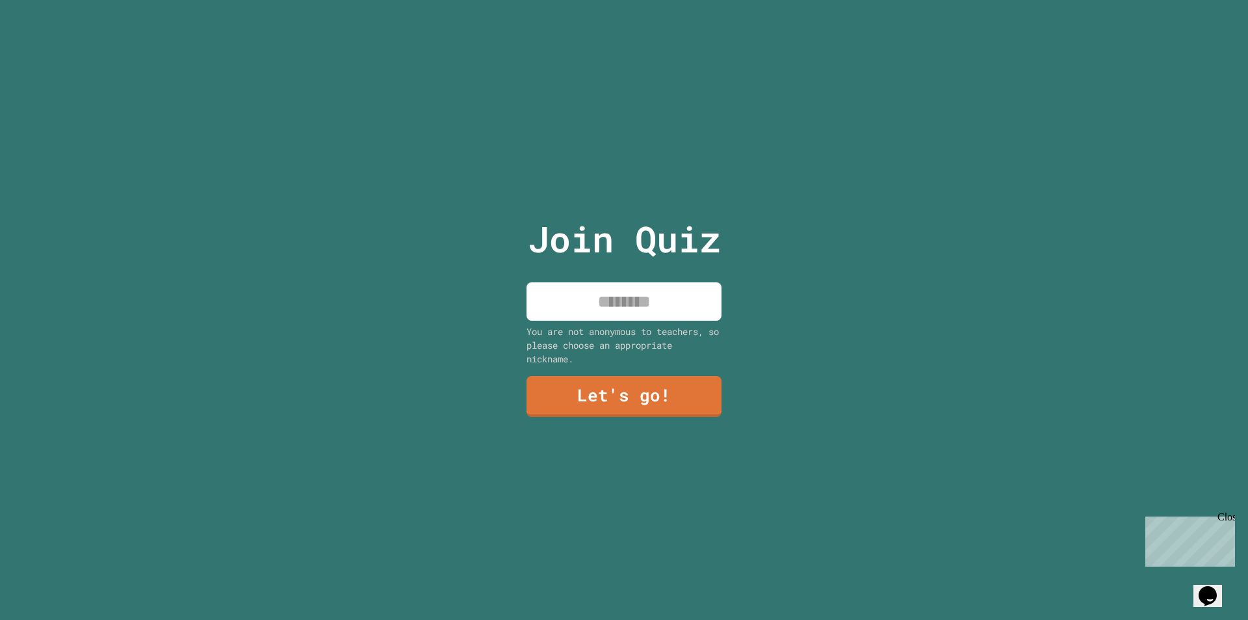
click at [607, 325] on div "You are not anonymous to teachers, so please choose an appropriate nickname." at bounding box center [624, 344] width 195 height 41
click at [605, 299] on input at bounding box center [624, 301] width 195 height 38
type input "**********"
click at [637, 408] on link "Let's go!" at bounding box center [623, 396] width 201 height 43
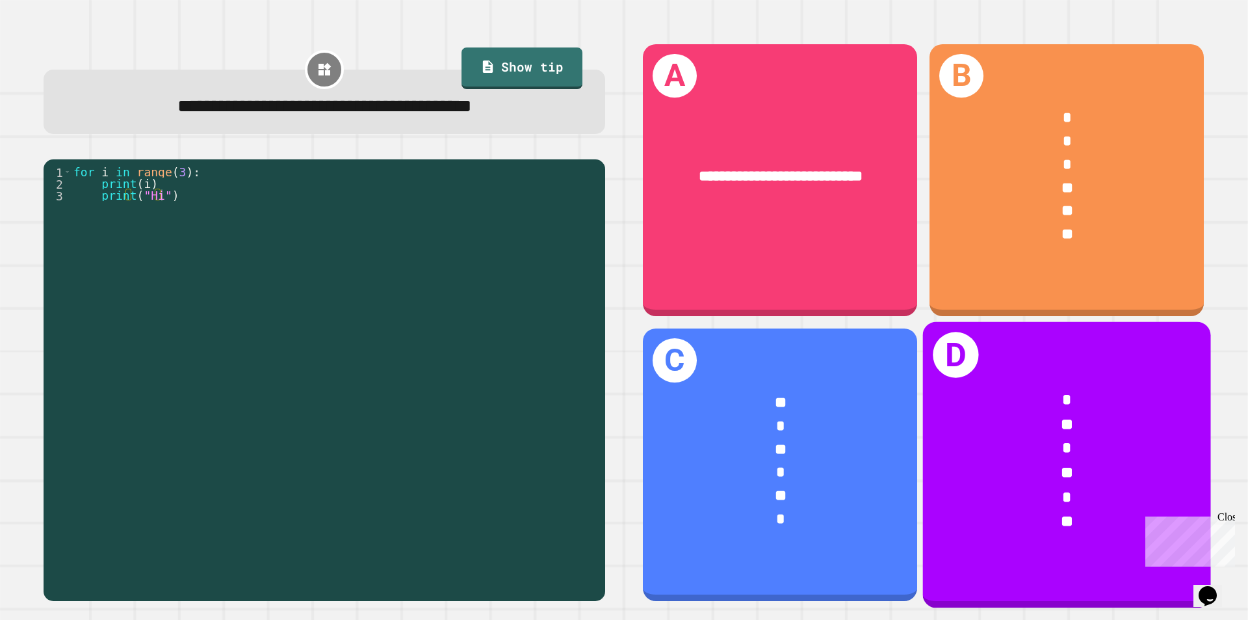
click at [1035, 445] on div "*" at bounding box center [1067, 449] width 224 height 24
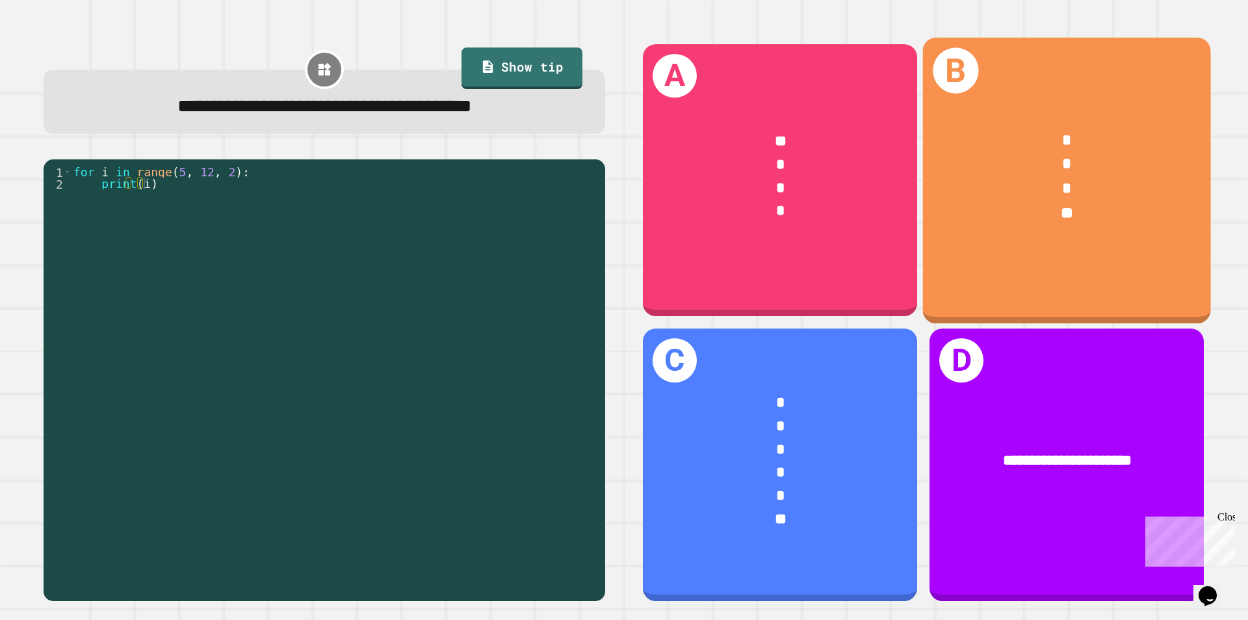
click at [988, 201] on div "**" at bounding box center [1067, 213] width 224 height 24
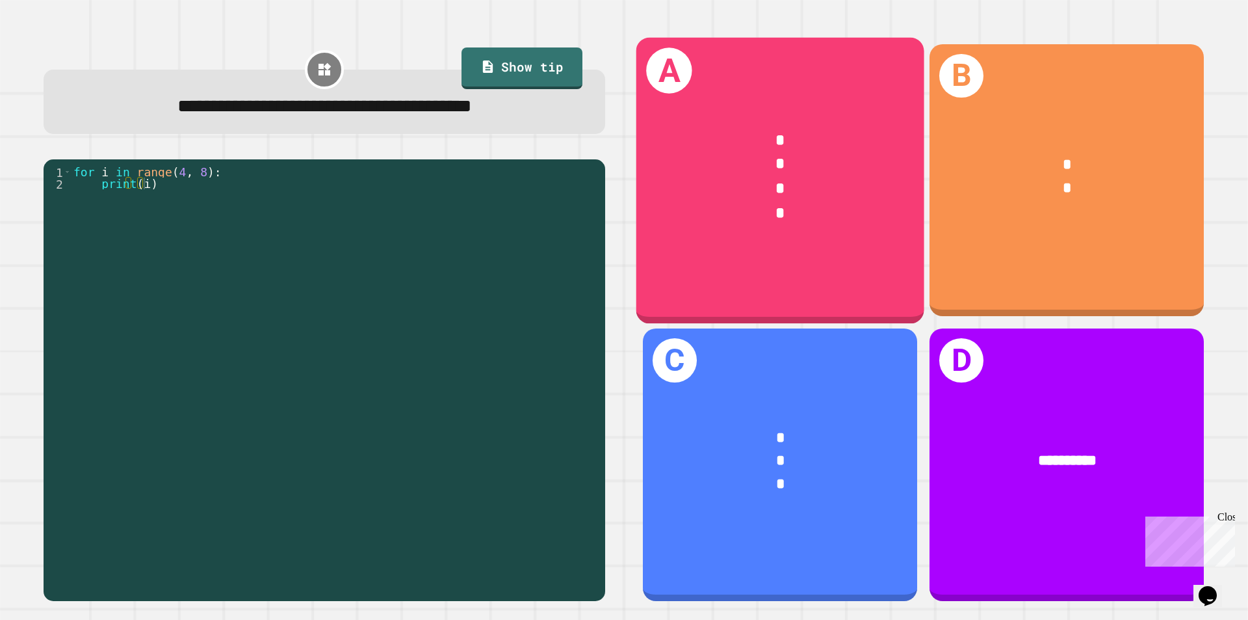
click at [746, 236] on div "* * * *" at bounding box center [781, 176] width 288 height 161
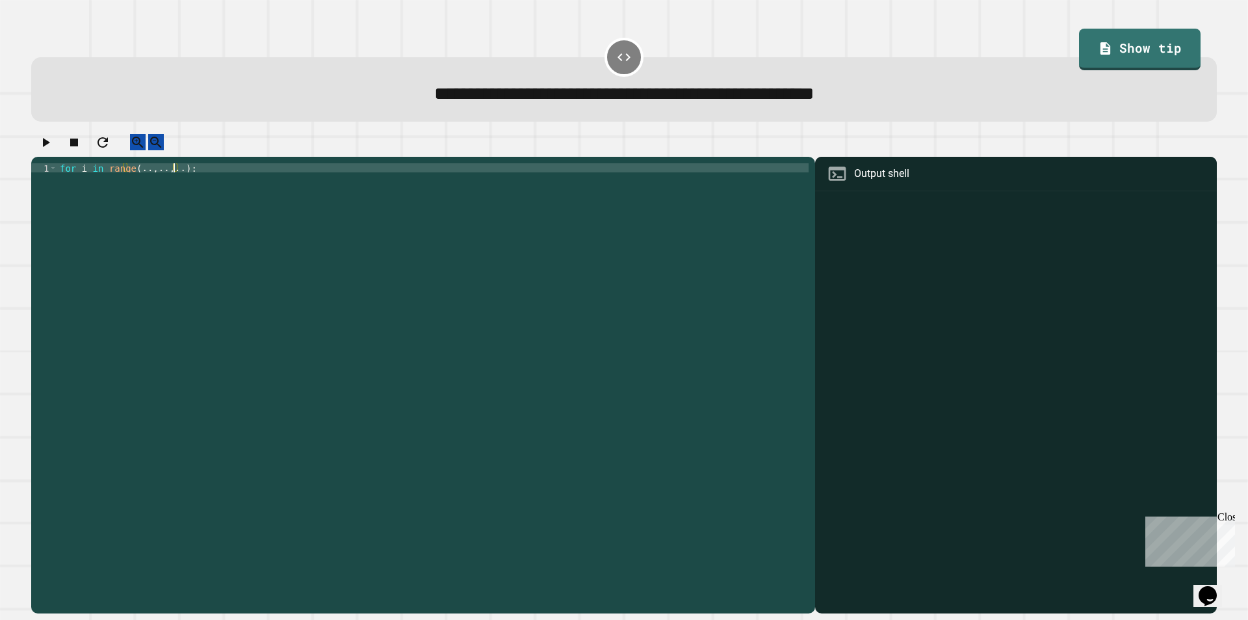
click at [174, 182] on div "for i in range ( .. , .. , .. ) :" at bounding box center [433, 372] width 752 height 419
click at [131, 181] on div "for i in range ( .. , .. , .. ) :" at bounding box center [433, 372] width 752 height 419
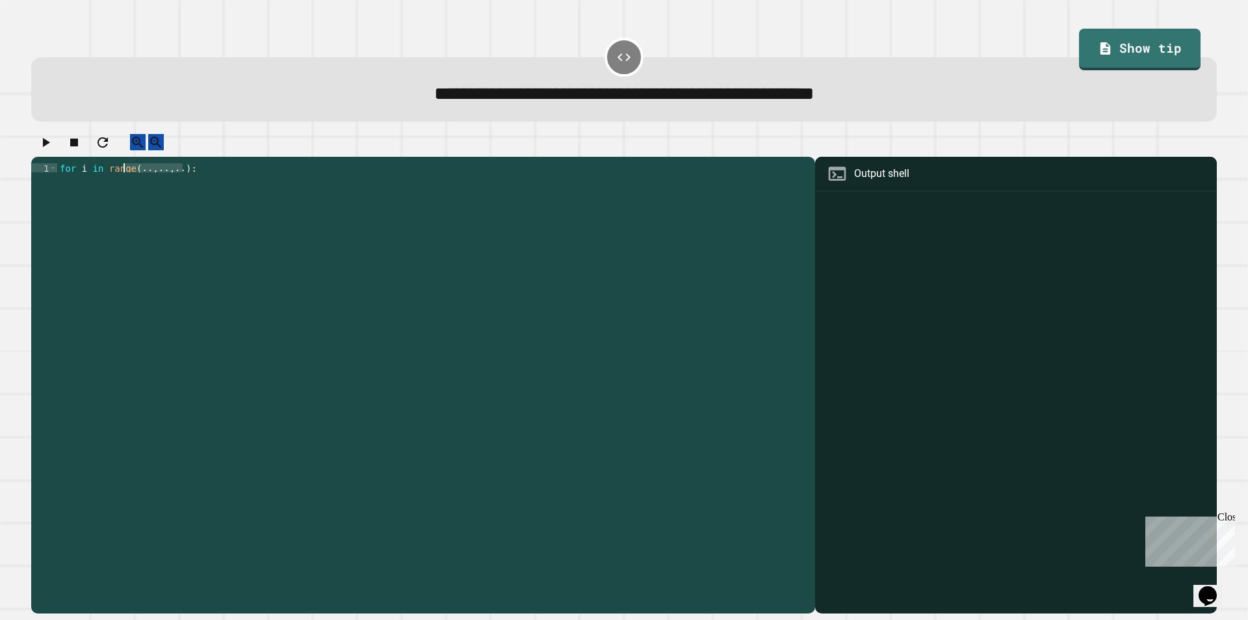
click at [131, 181] on div "for i in range ( .. , .. , .. ) :" at bounding box center [433, 372] width 752 height 419
click at [123, 183] on div "for i in range ( .. , .. , .. ) :" at bounding box center [433, 363] width 752 height 401
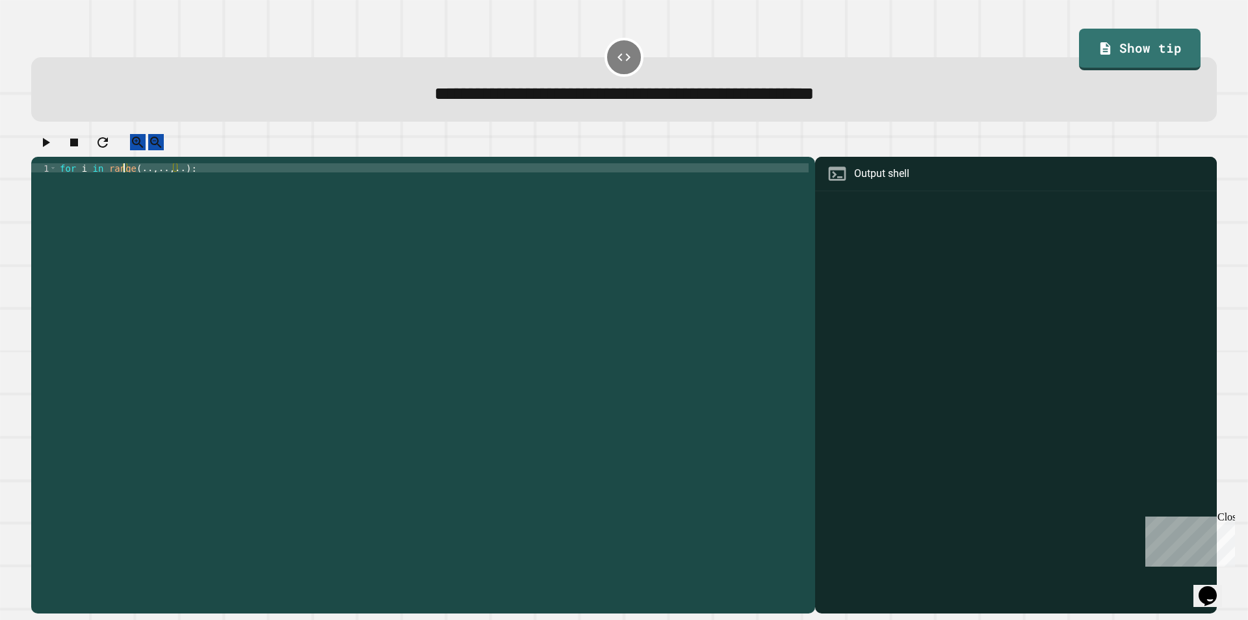
click at [130, 181] on div "for i in range ( .. , .. , .. ) :" at bounding box center [433, 372] width 752 height 419
click at [132, 181] on div "for i in range ( .. , .. , .. ) :" at bounding box center [433, 372] width 752 height 419
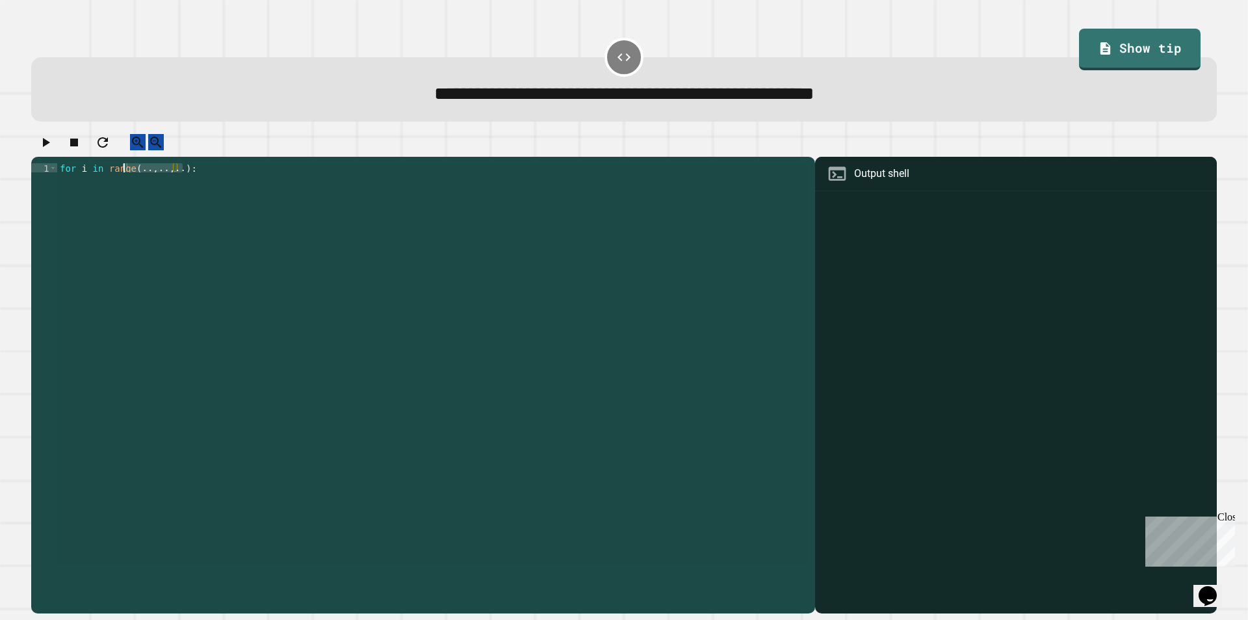
drag, startPoint x: 134, startPoint y: 180, endPoint x: 146, endPoint y: 183, distance: 12.8
click at [135, 180] on div "for i in range ( .. , .. , .. ) :" at bounding box center [433, 363] width 752 height 401
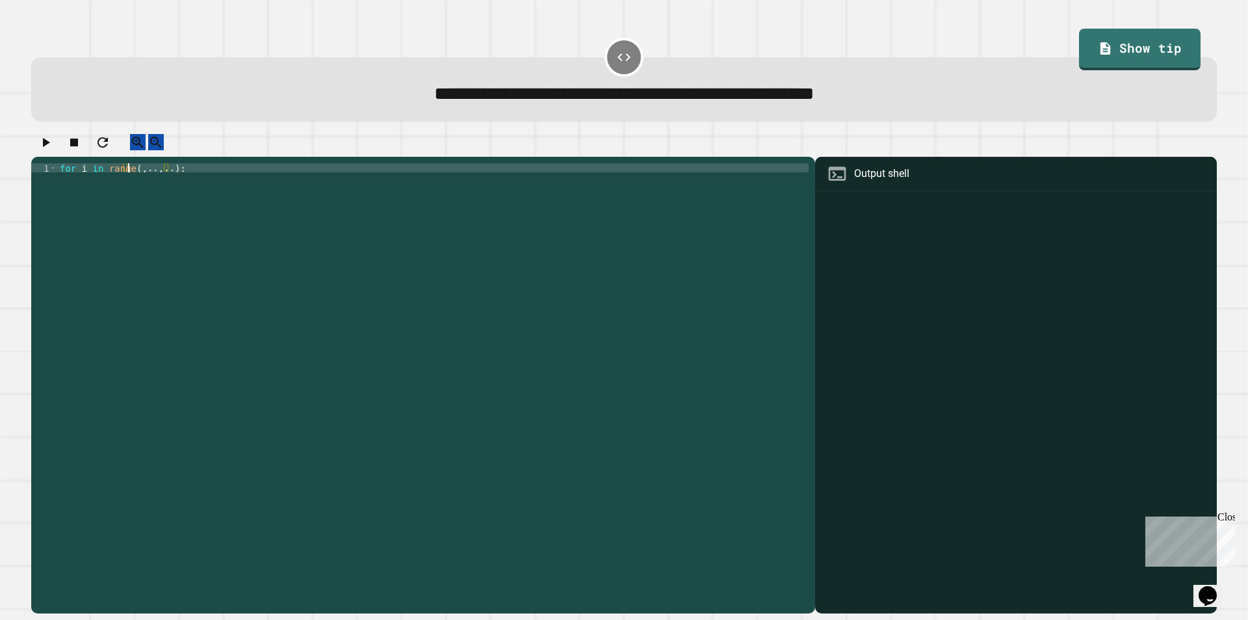
scroll to position [0, 5]
click at [150, 179] on div "for i in range ( 3 , .. , .. ) :" at bounding box center [433, 372] width 752 height 419
click at [172, 183] on div "for i in range ( 3 , 15 , .. ) :" at bounding box center [433, 372] width 752 height 419
type textarea "**********"
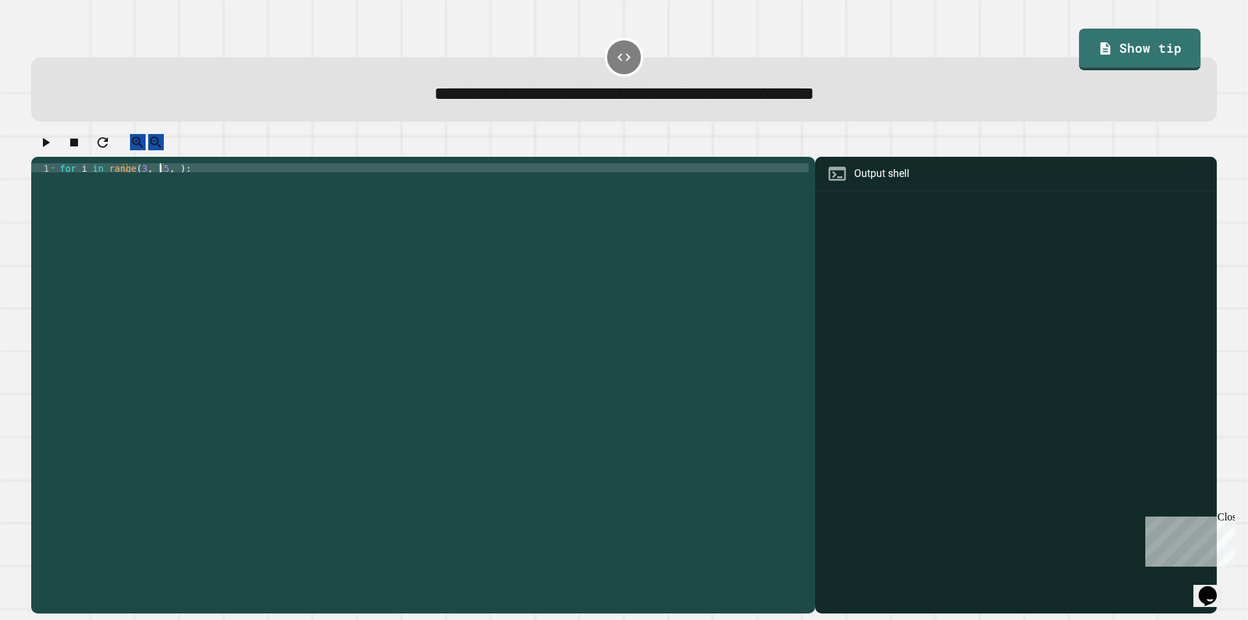
scroll to position [0, 7]
click at [200, 191] on div "for i in range ( 3 , 15 , 3 ) :" at bounding box center [433, 372] width 752 height 419
click at [53, 145] on icon "button" at bounding box center [46, 143] width 16 height 16
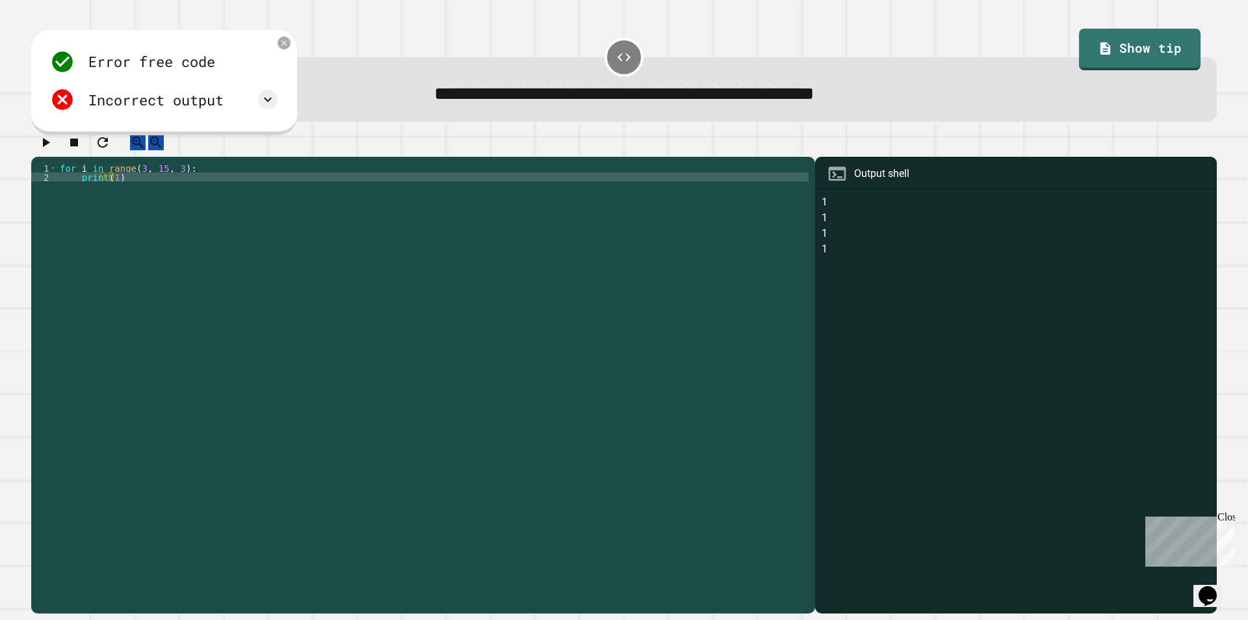
click at [109, 190] on div "for i in range ( 3 , 15 , 3 ) : print ( 1 )" at bounding box center [433, 372] width 752 height 419
click at [51, 150] on icon "button" at bounding box center [46, 143] width 16 height 16
click at [150, 182] on div "for i in range ( 3 , 15 , 3 ) : print ( i )" at bounding box center [433, 372] width 752 height 419
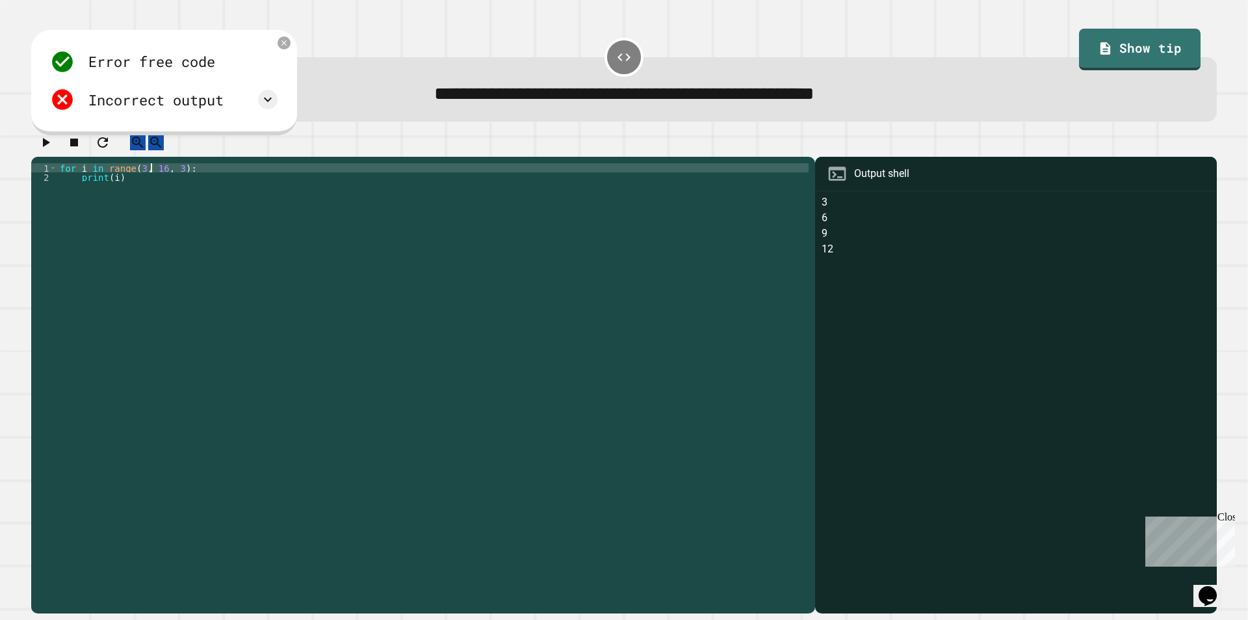
type textarea "**********"
click at [46, 150] on icon "button" at bounding box center [46, 143] width 16 height 16
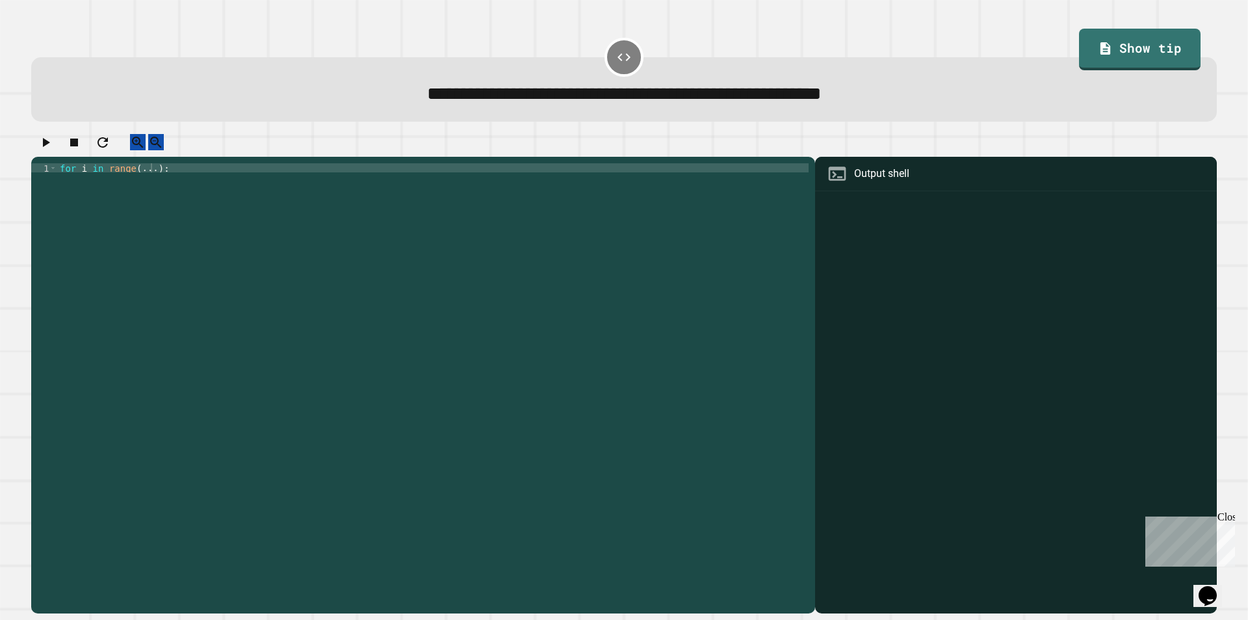
click at [230, 192] on div "for i in range ( ... ) :" at bounding box center [433, 372] width 752 height 419
drag, startPoint x: 140, startPoint y: 178, endPoint x: 161, endPoint y: 184, distance: 21.8
click at [140, 178] on div "for i in range ( ... ) :" at bounding box center [433, 372] width 752 height 419
type textarea "**********"
click at [165, 186] on div "for i in range ( 5 ) :" at bounding box center [433, 372] width 752 height 419
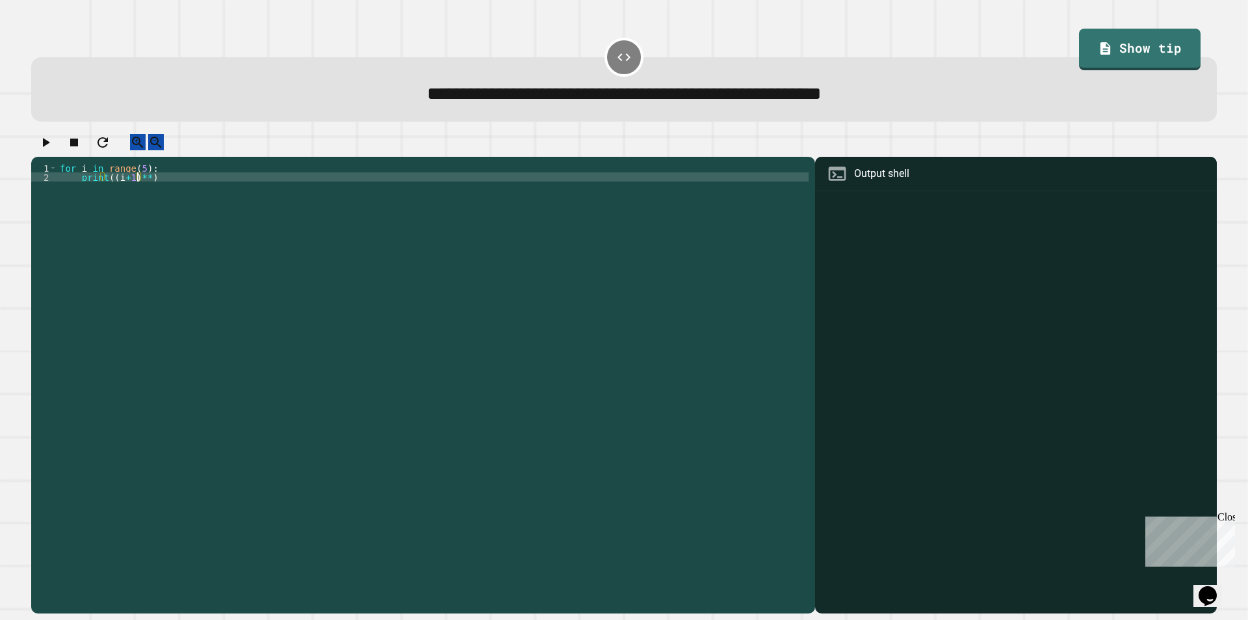
scroll to position [0, 5]
type textarea "**********"
click at [50, 150] on icon "button" at bounding box center [46, 143] width 16 height 16
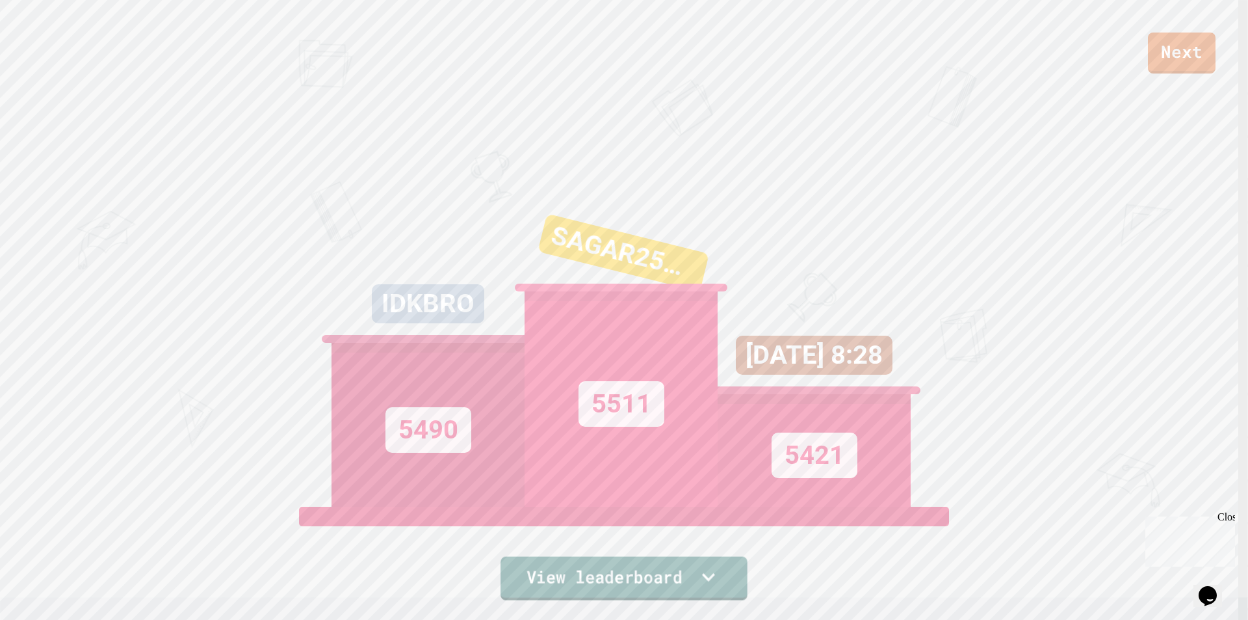
click at [647, 579] on link "View leaderboard" at bounding box center [624, 579] width 247 height 44
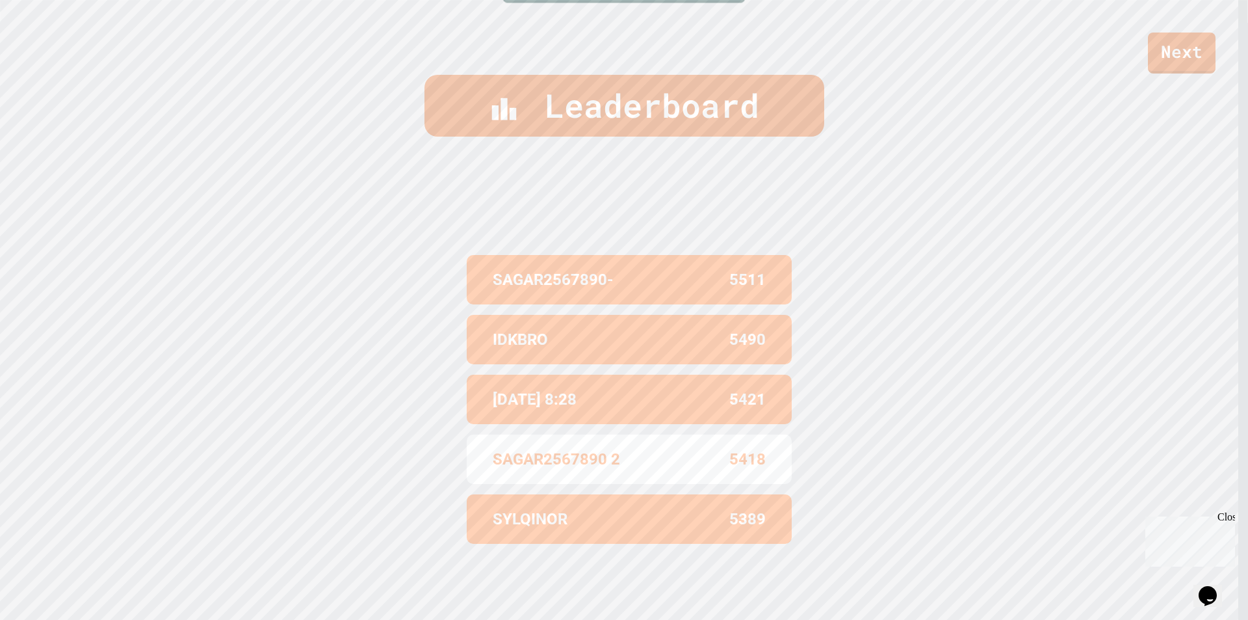
scroll to position [615, 0]
